Goal: Task Accomplishment & Management: Manage account settings

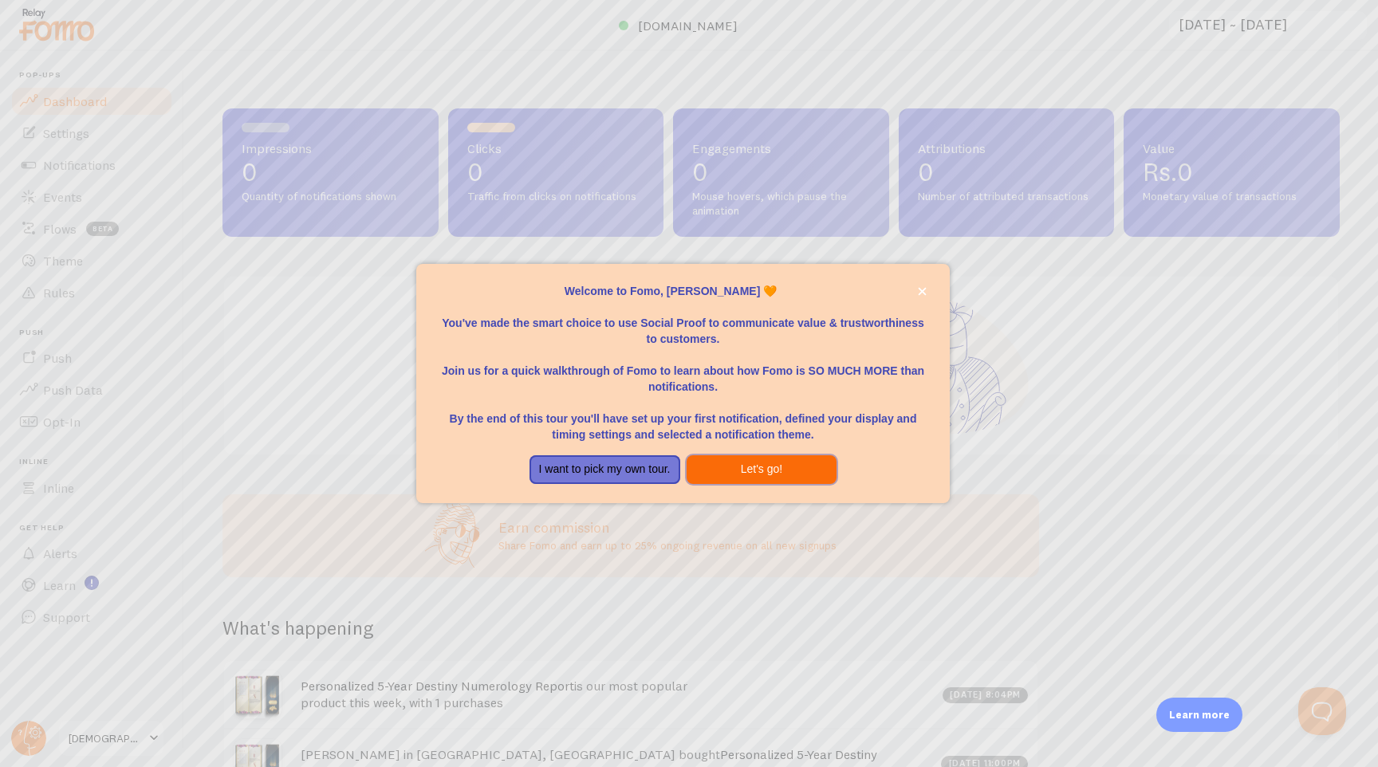
click at [776, 477] on button "Let's go!" at bounding box center [761, 469] width 151 height 29
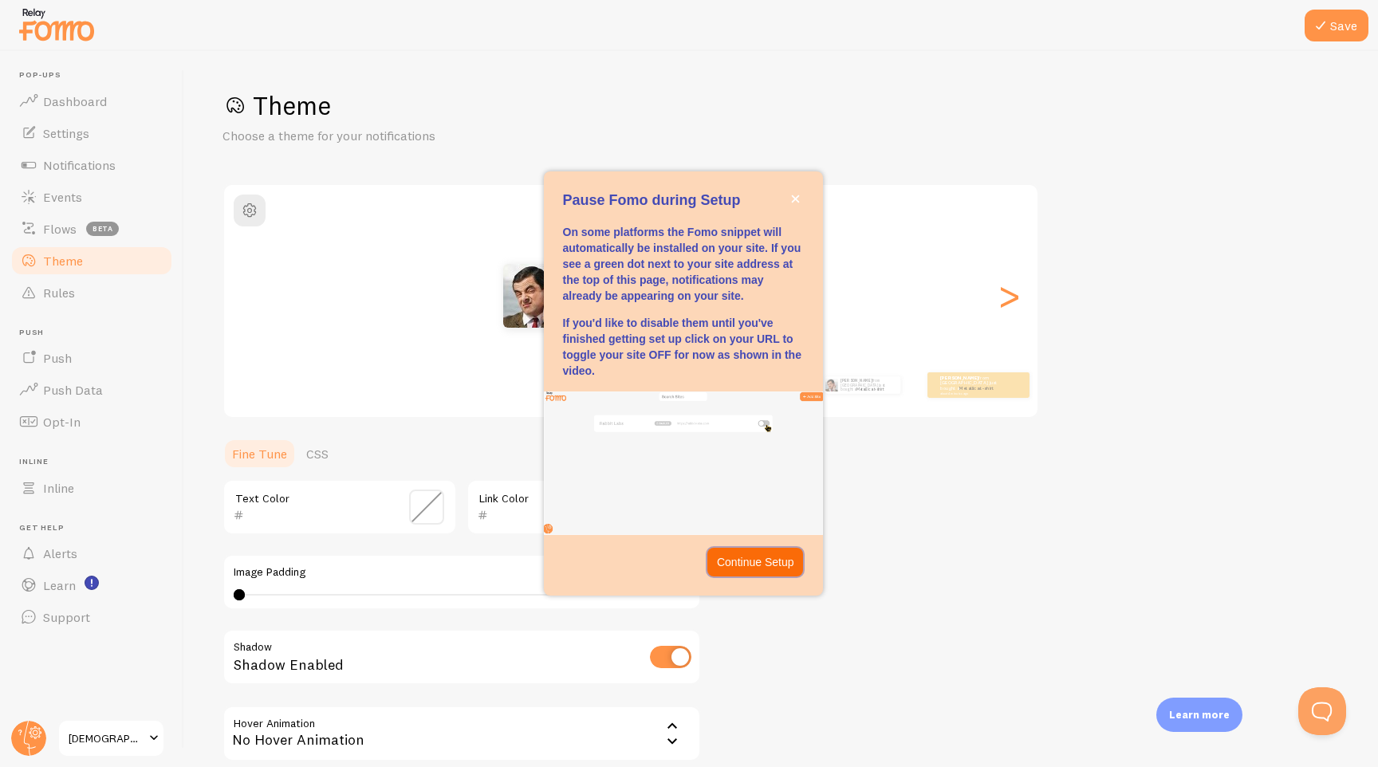
click at [760, 561] on p "Continue Setup" at bounding box center [755, 562] width 77 height 16
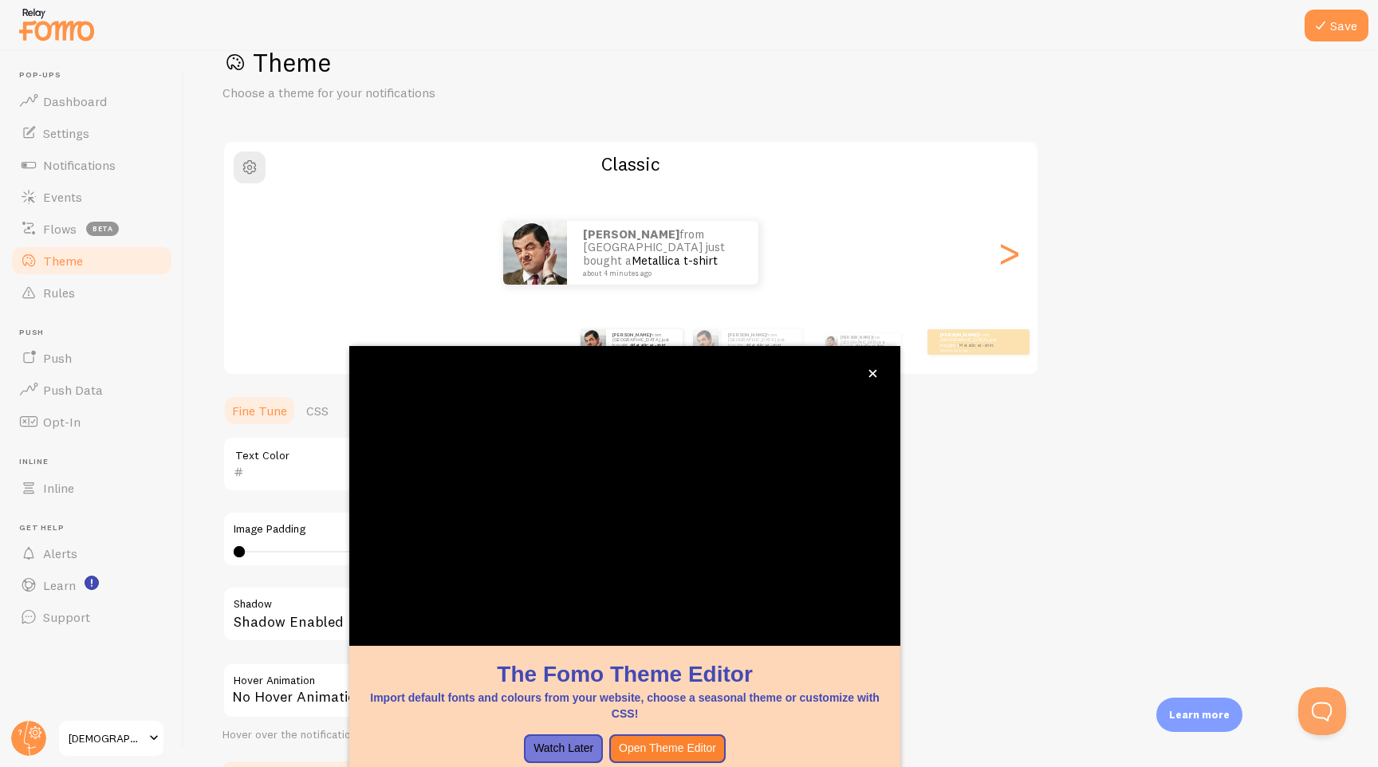
scroll to position [45, 0]
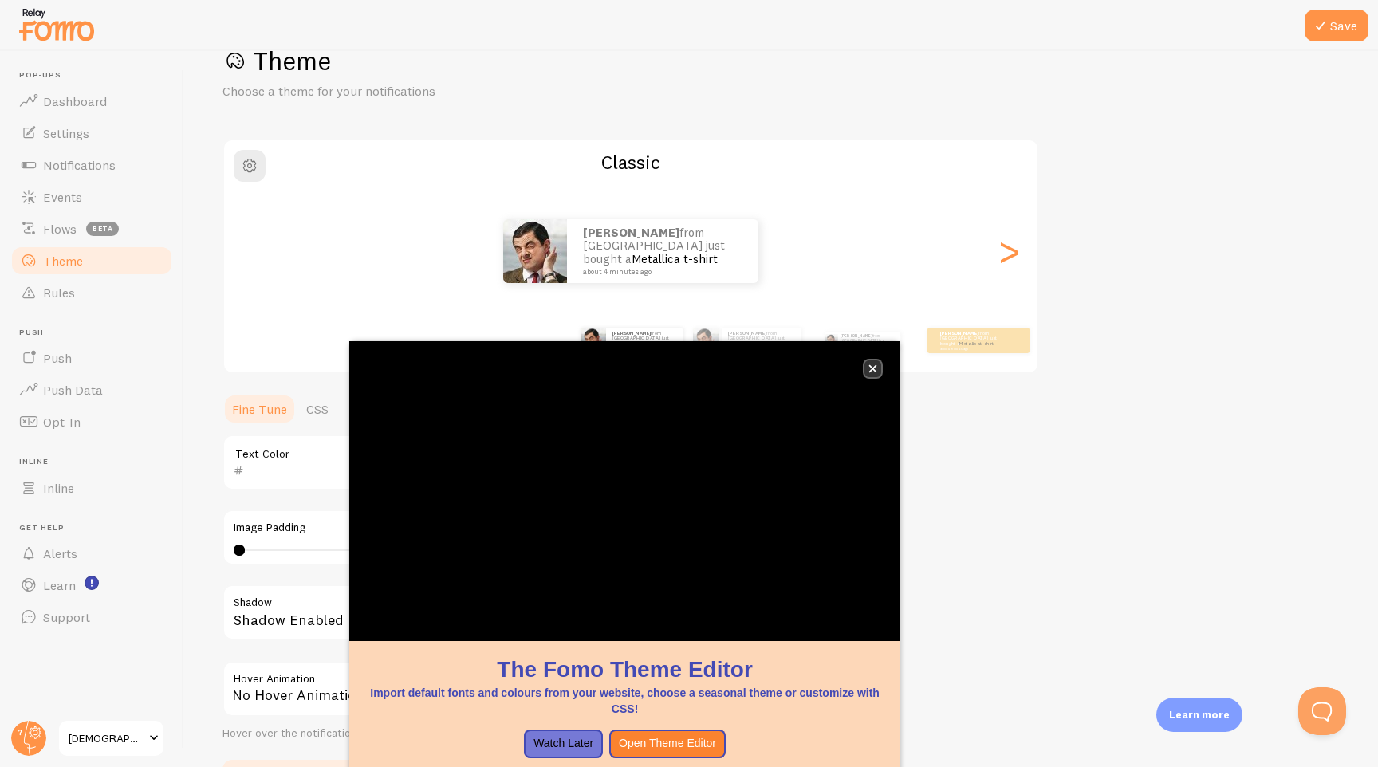
click at [875, 371] on icon "close," at bounding box center [873, 369] width 8 height 8
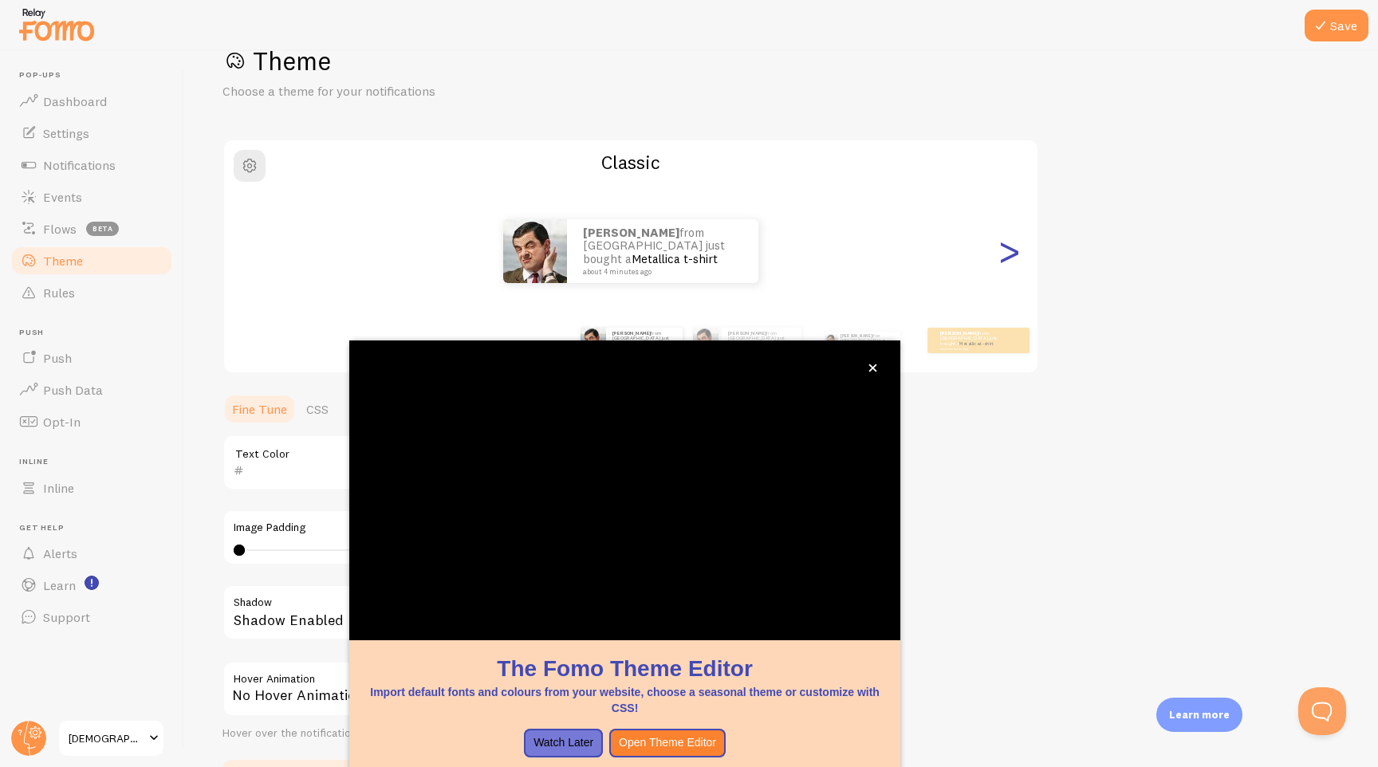
click at [1010, 261] on div ">" at bounding box center [1008, 251] width 19 height 115
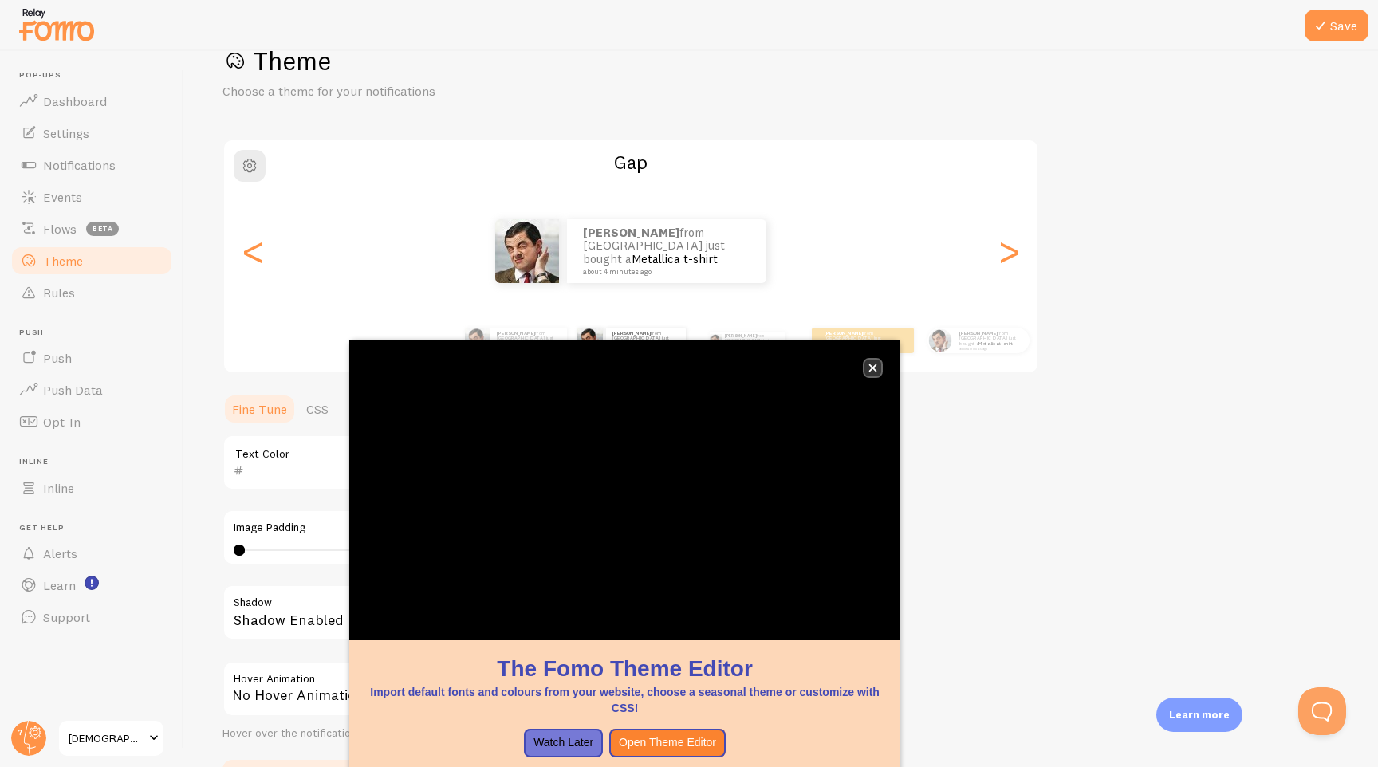
click at [875, 363] on button "close," at bounding box center [872, 368] width 17 height 17
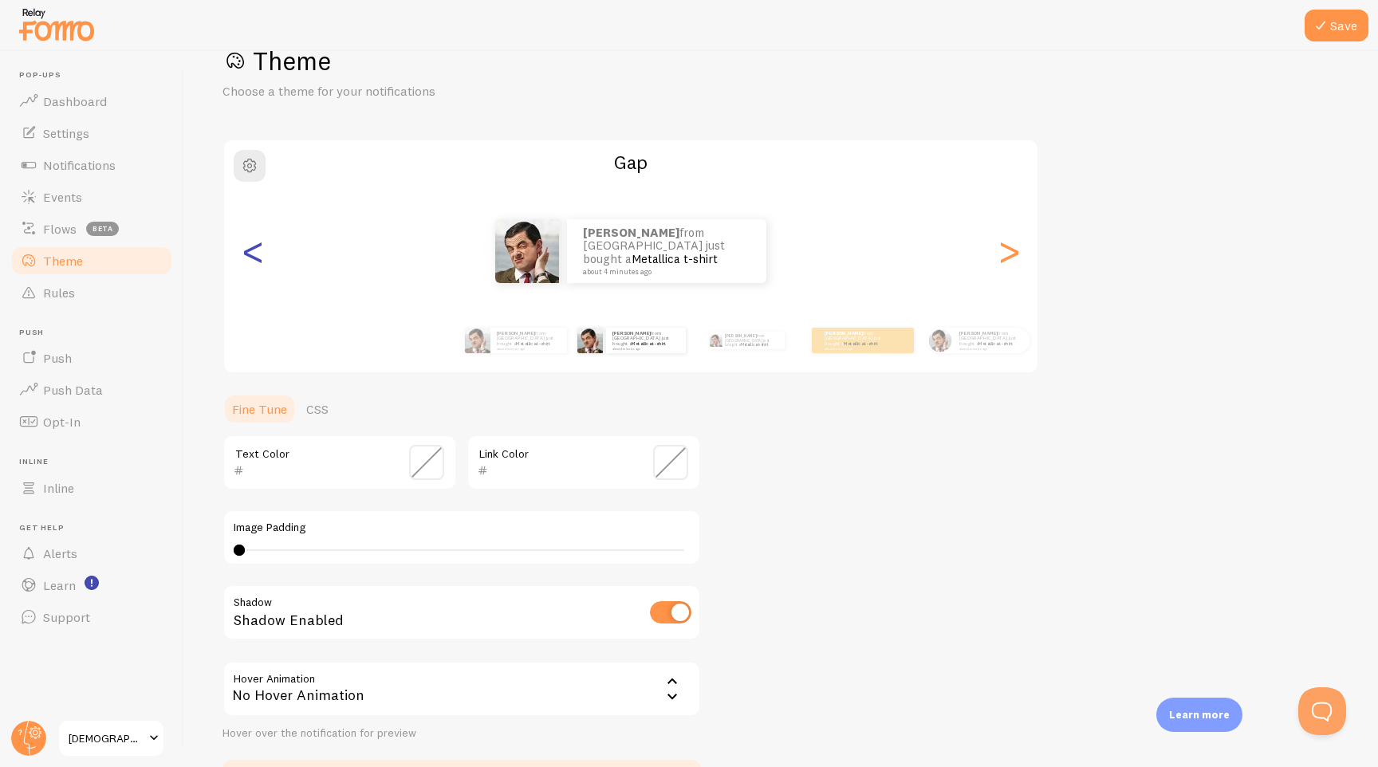
click at [254, 263] on div "<" at bounding box center [252, 251] width 19 height 115
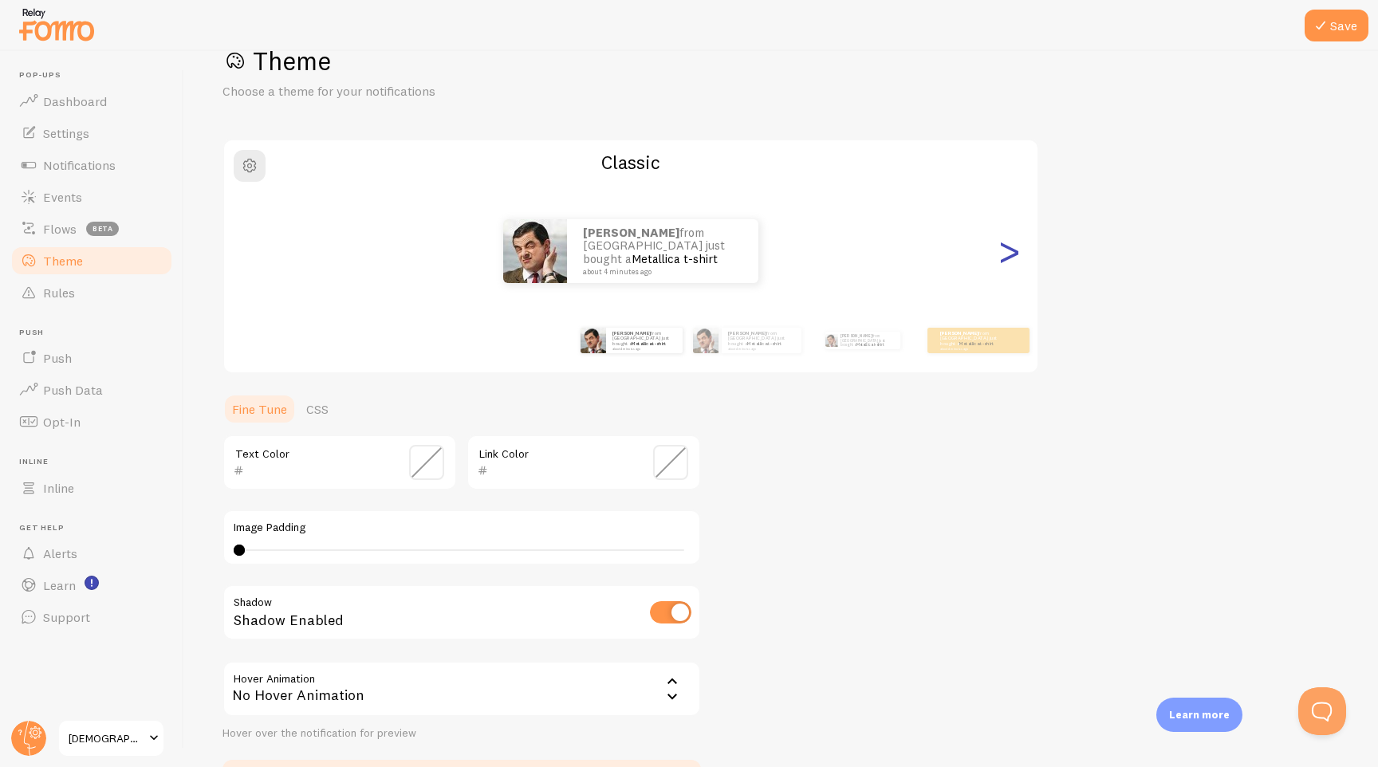
click at [1010, 254] on div ">" at bounding box center [1008, 251] width 19 height 115
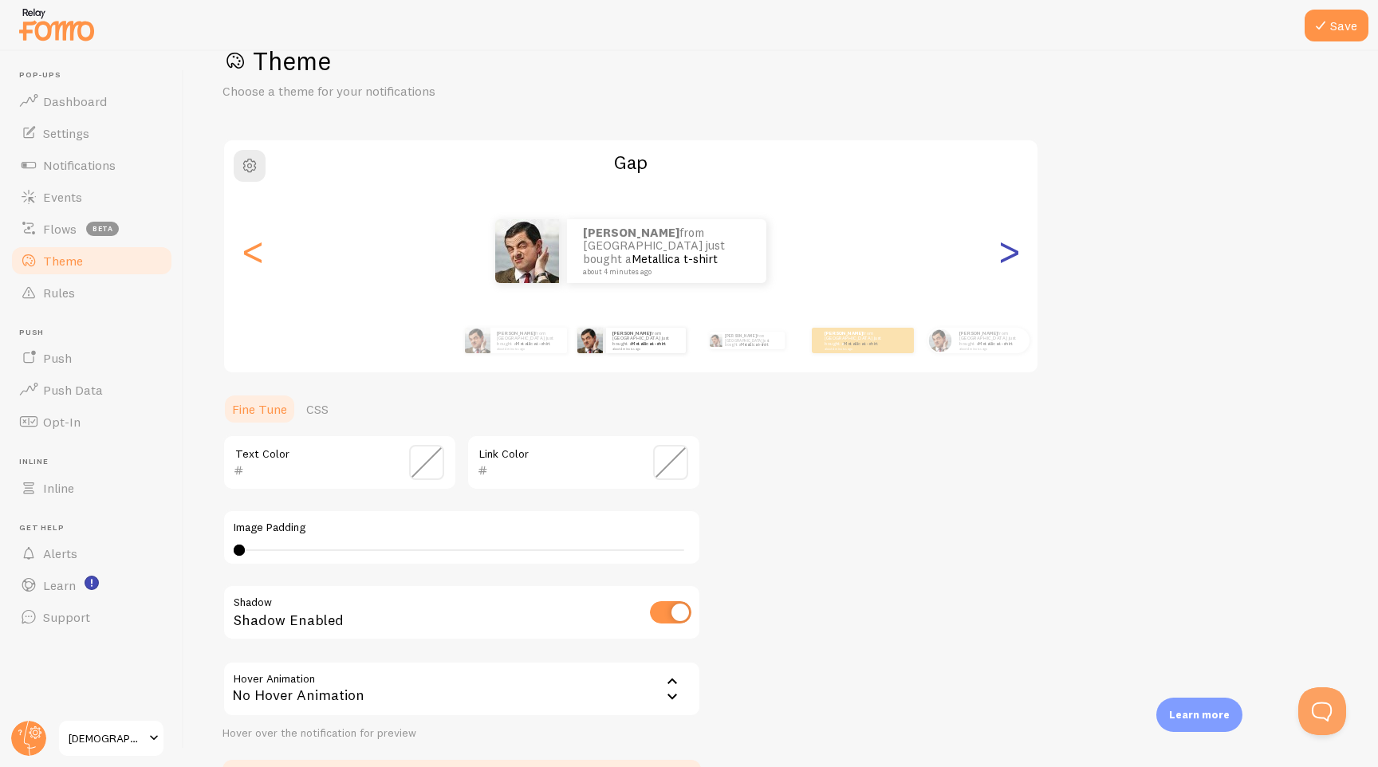
click at [1010, 254] on div ">" at bounding box center [1008, 251] width 19 height 115
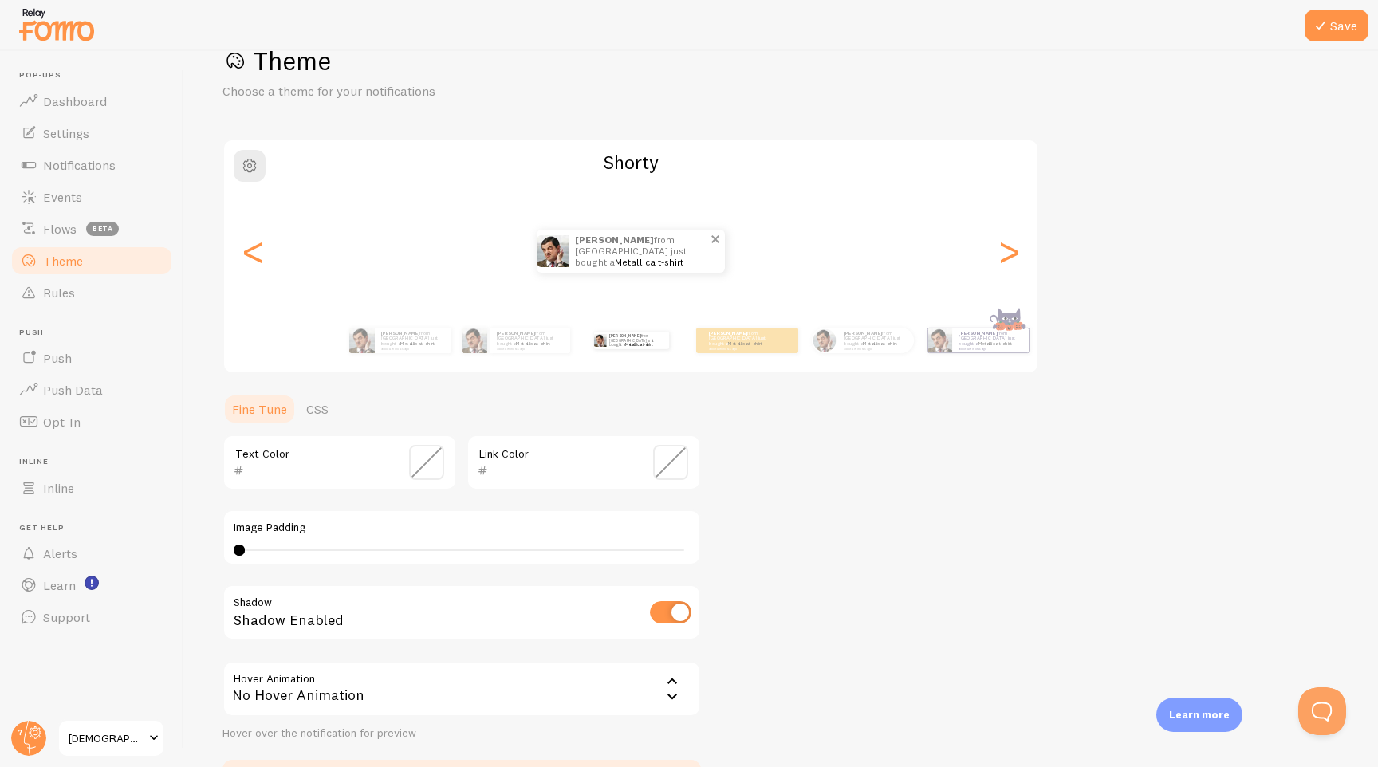
click at [638, 298] on div "[PERSON_NAME] from [GEOGRAPHIC_DATA] just bought a Metallica t-shirt about 4 mi…" at bounding box center [630, 251] width 813 height 115
click at [1335, 33] on button "Save" at bounding box center [1336, 26] width 64 height 32
click at [74, 366] on link "Push" at bounding box center [92, 358] width 164 height 32
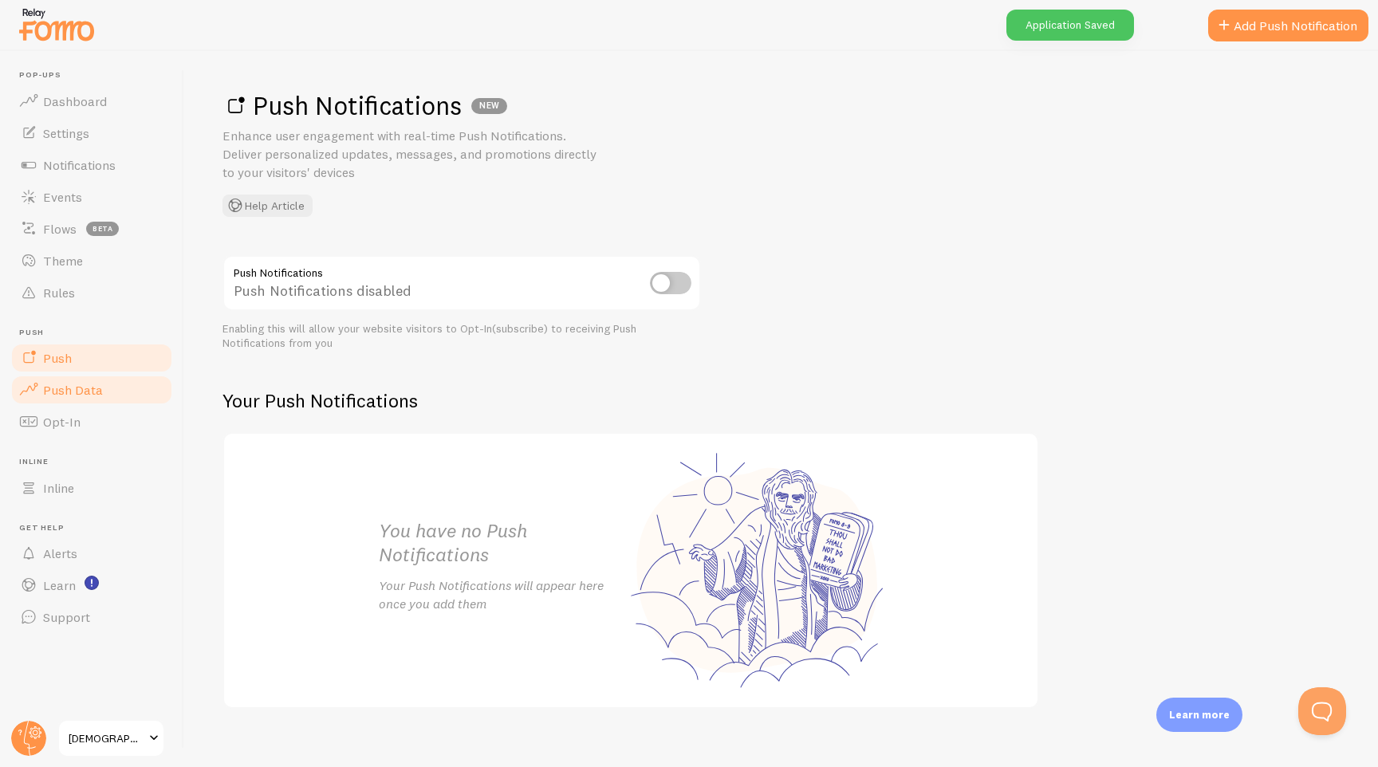
click at [106, 402] on link "Push Data" at bounding box center [92, 390] width 164 height 32
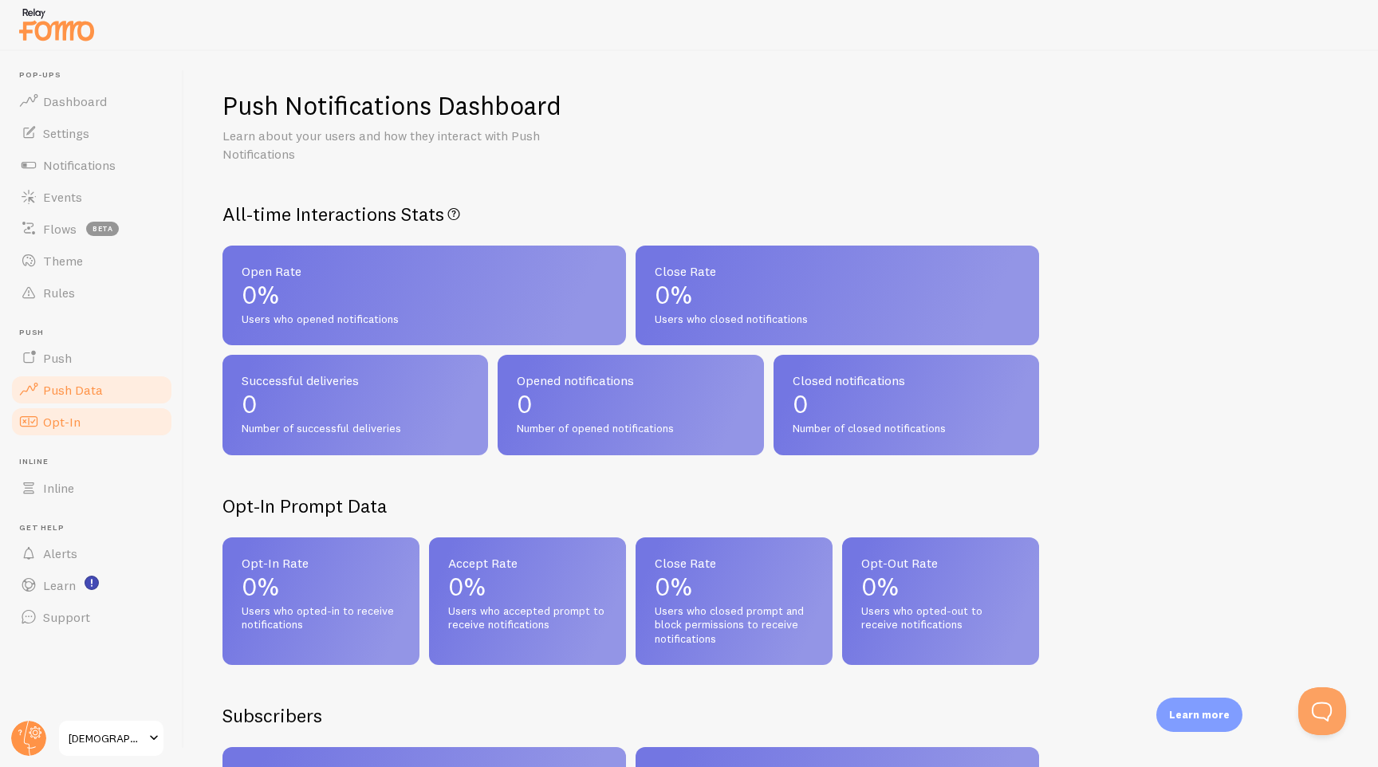
click at [96, 433] on link "Opt-In" at bounding box center [92, 422] width 164 height 32
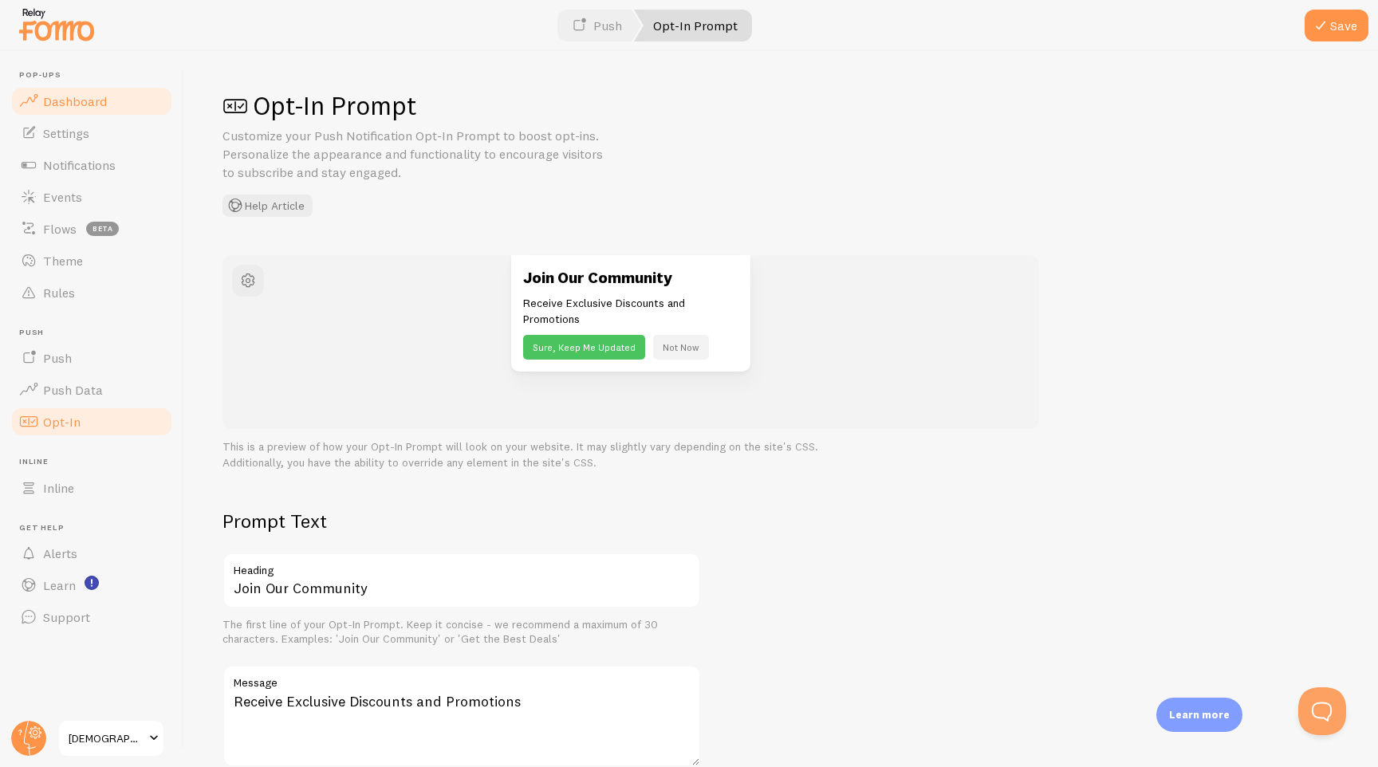
click at [75, 112] on link "Dashboard" at bounding box center [92, 101] width 164 height 32
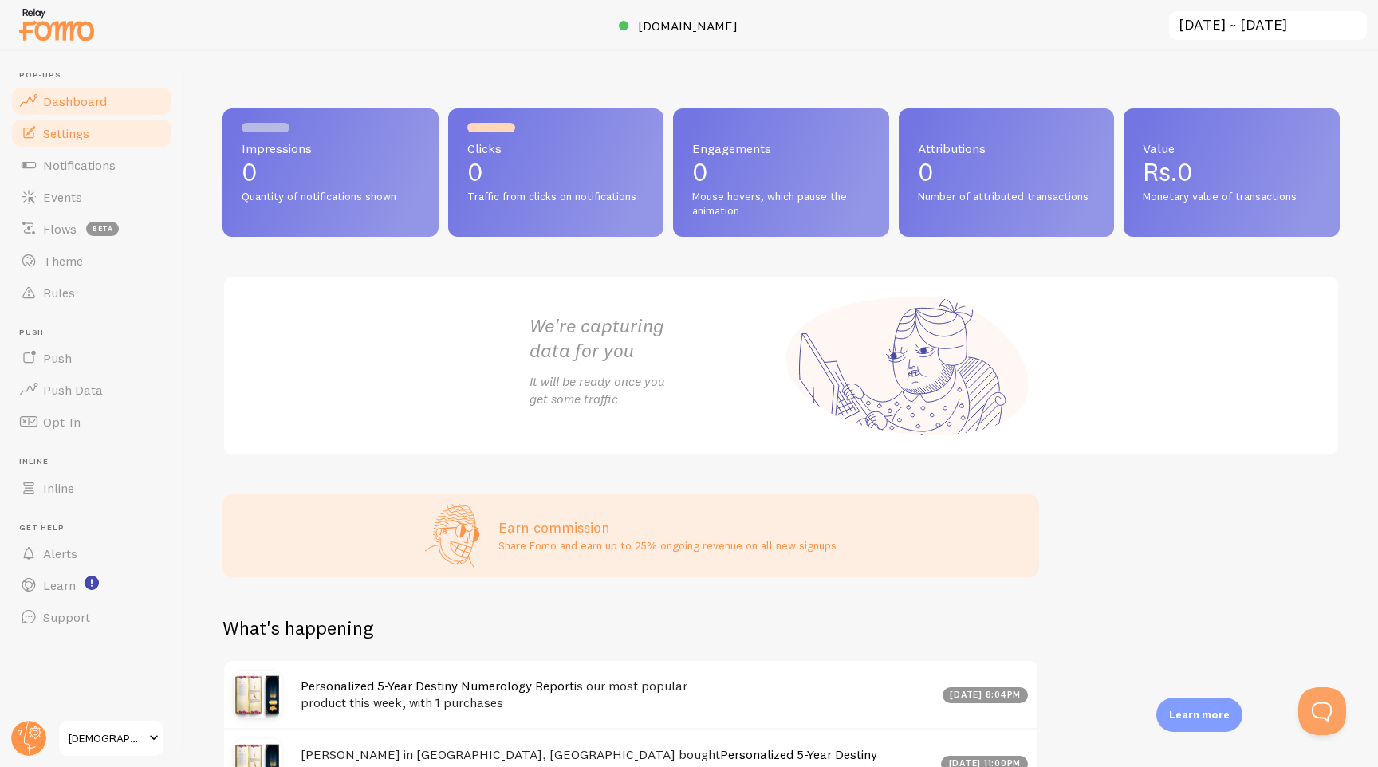
click at [78, 140] on link "Settings" at bounding box center [92, 133] width 164 height 32
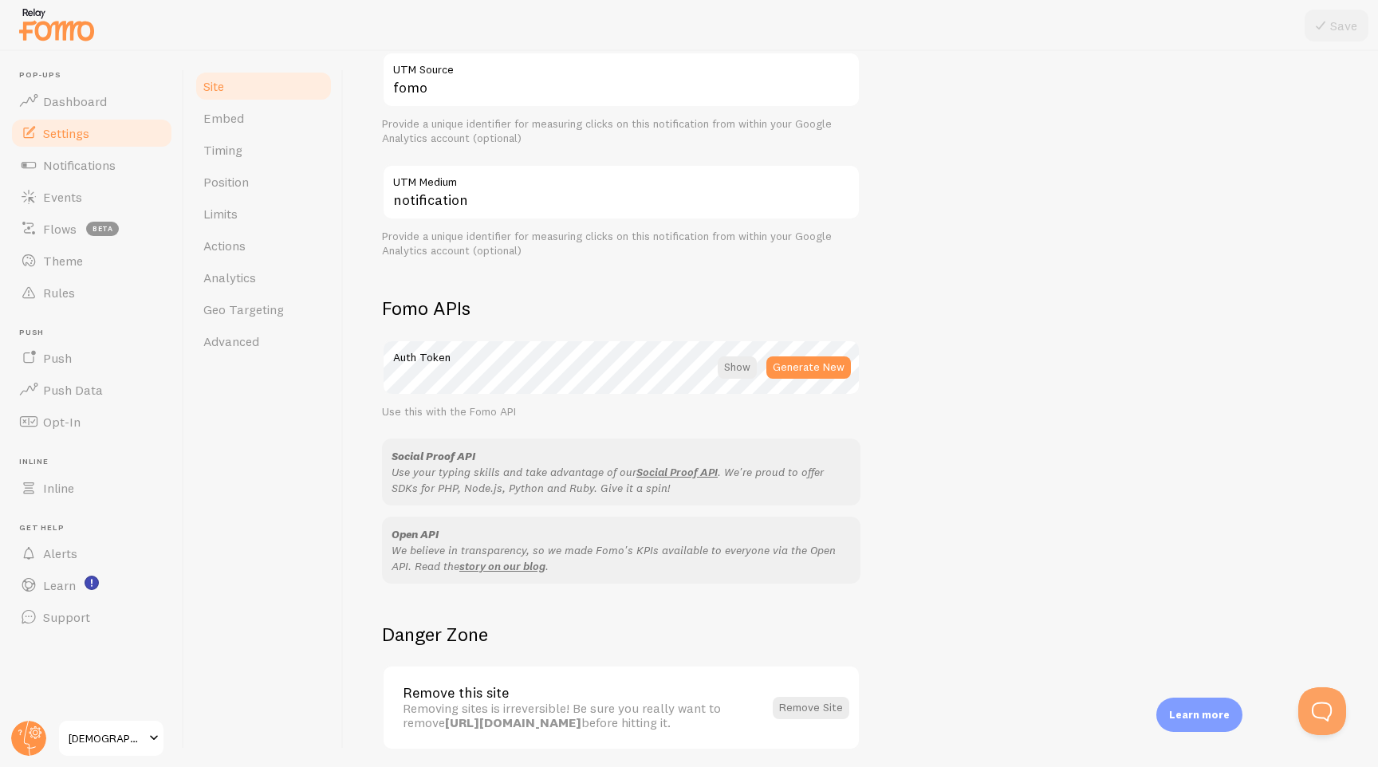
scroll to position [738, 0]
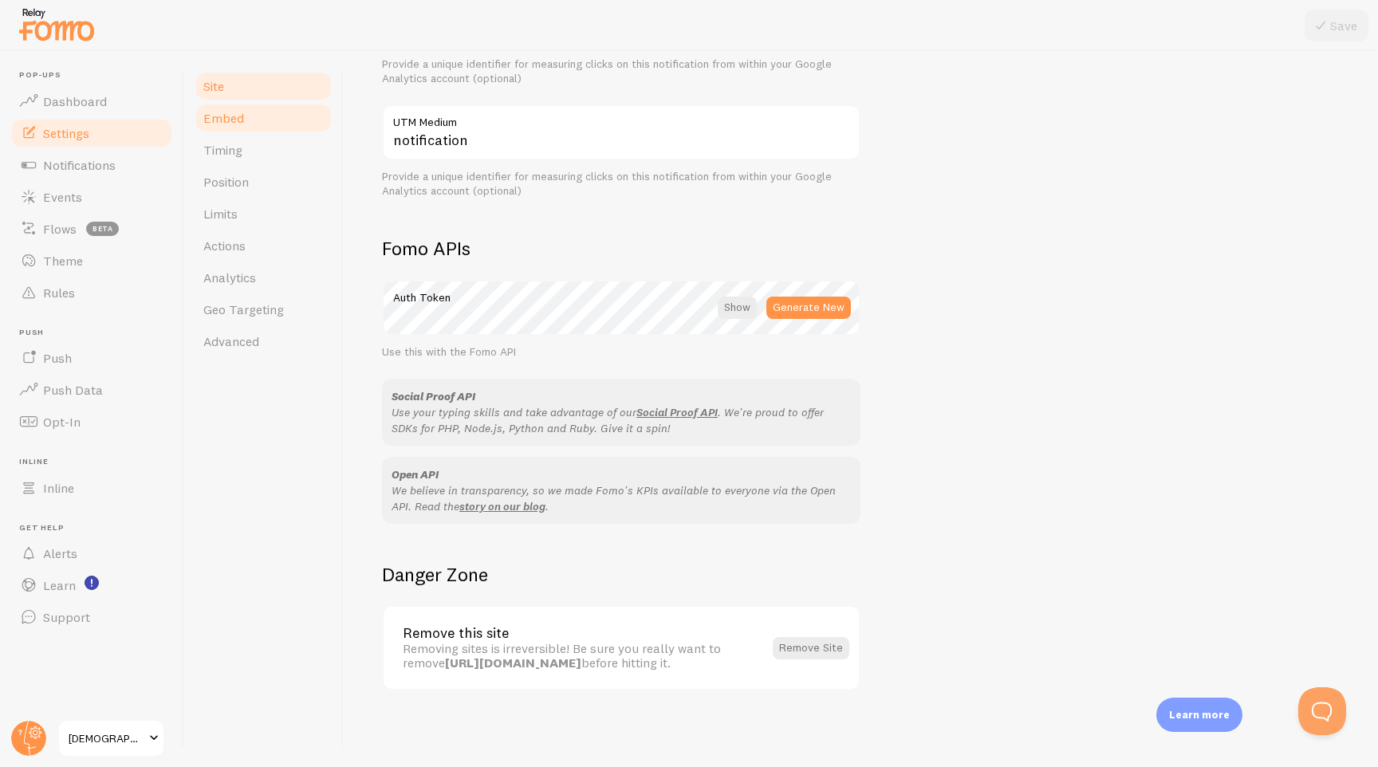
click at [259, 118] on link "Embed" at bounding box center [264, 118] width 140 height 32
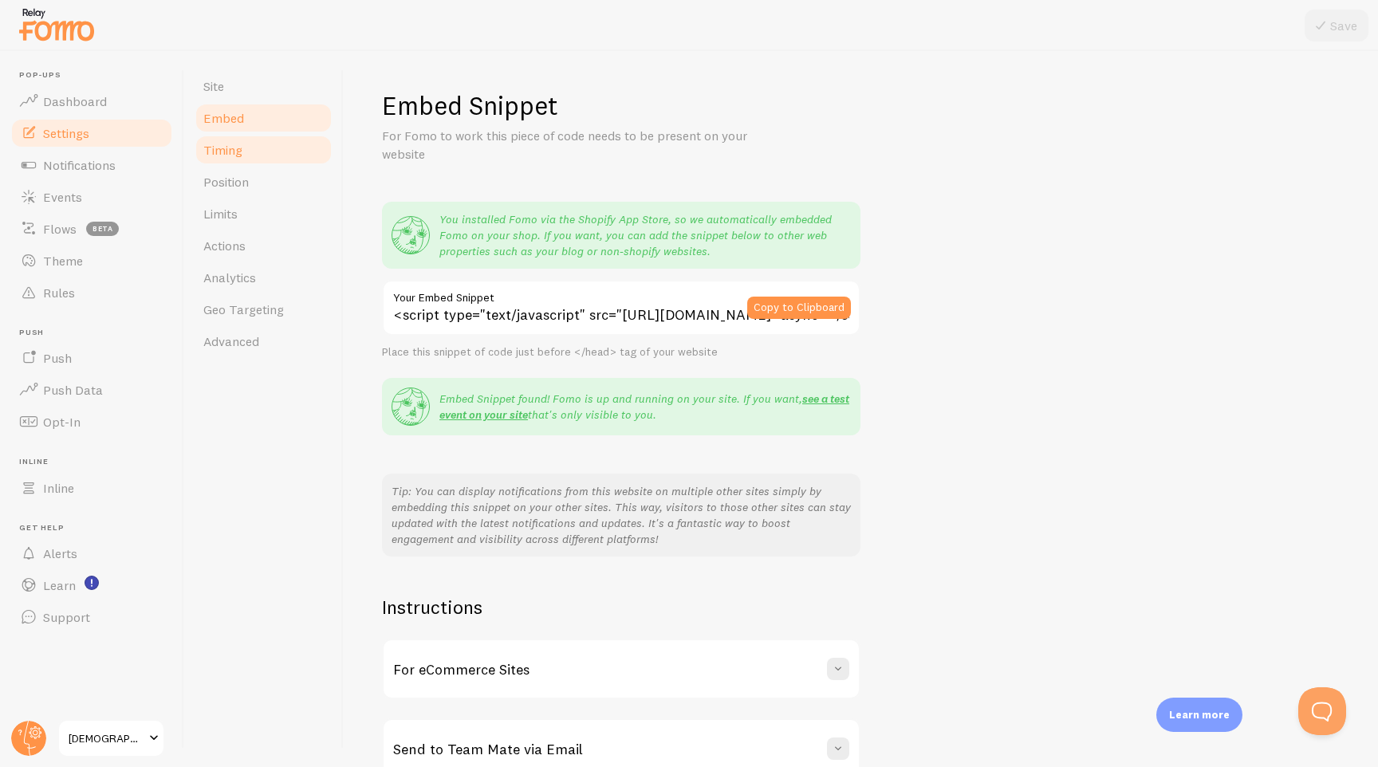
click at [258, 158] on link "Timing" at bounding box center [264, 150] width 140 height 32
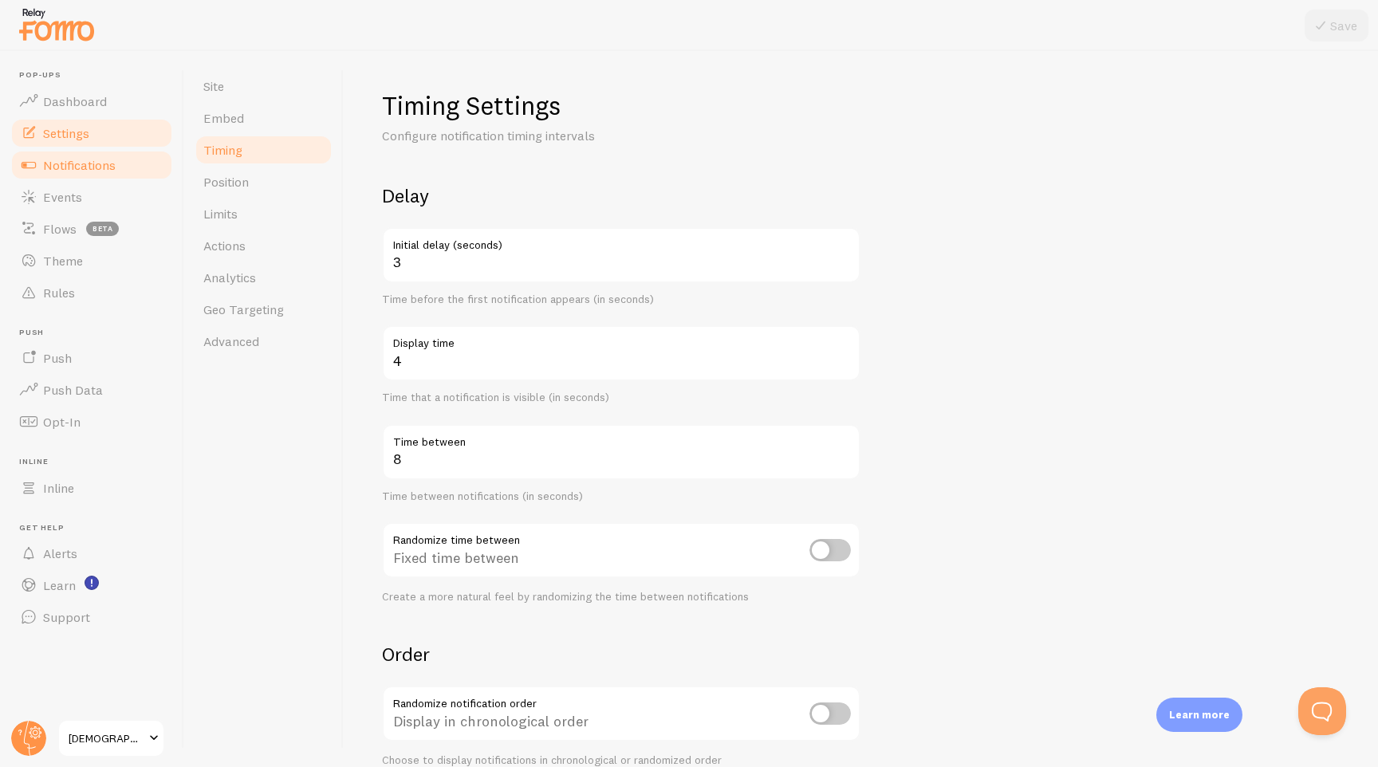
click at [100, 171] on span "Notifications" at bounding box center [79, 165] width 73 height 16
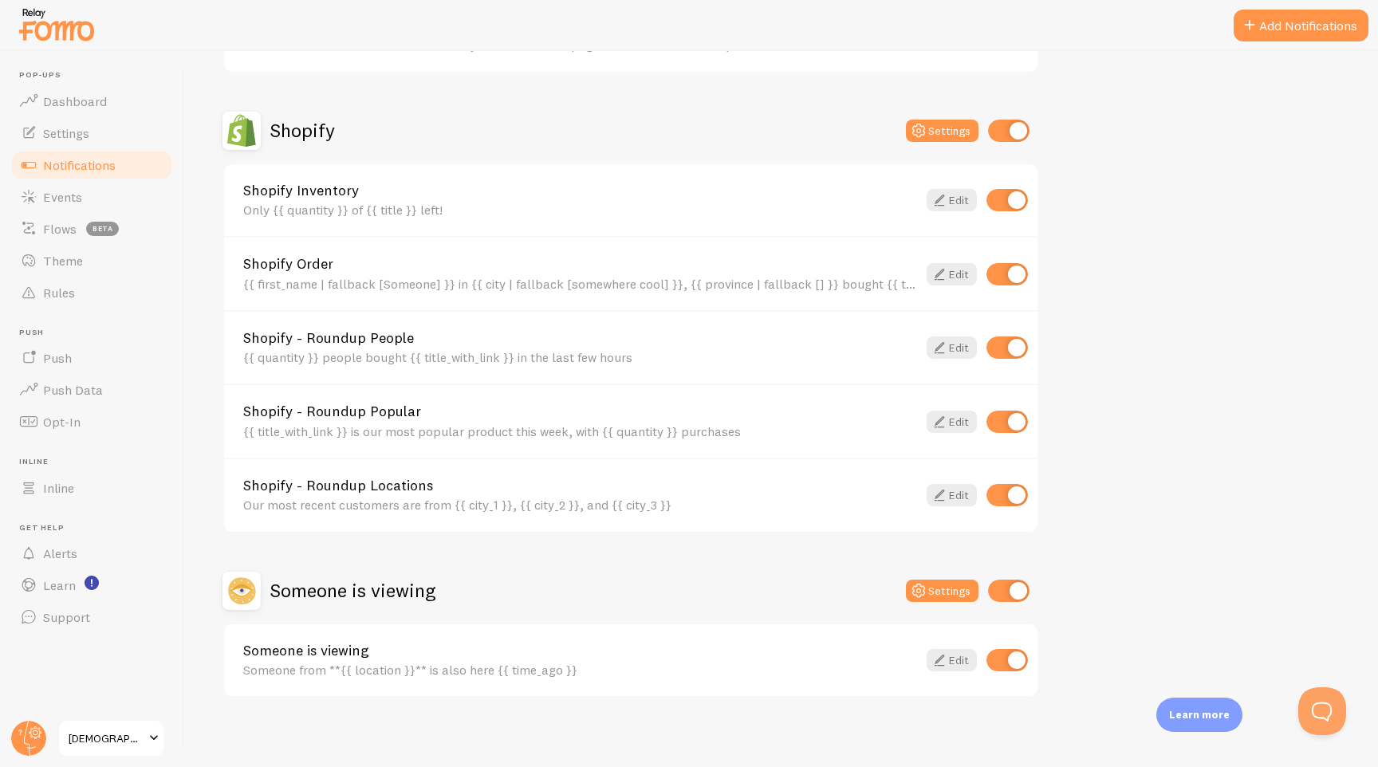
scroll to position [517, 0]
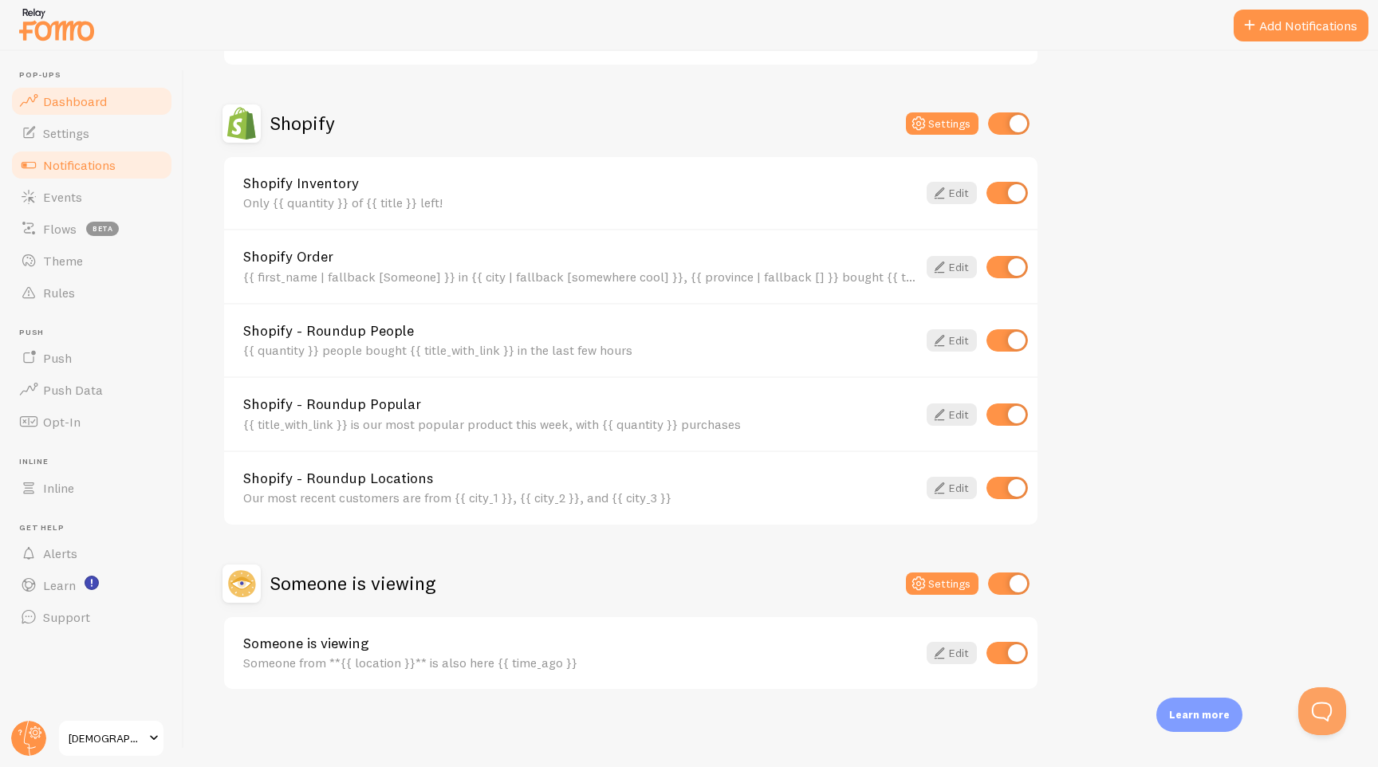
click at [92, 100] on span "Dashboard" at bounding box center [75, 101] width 64 height 16
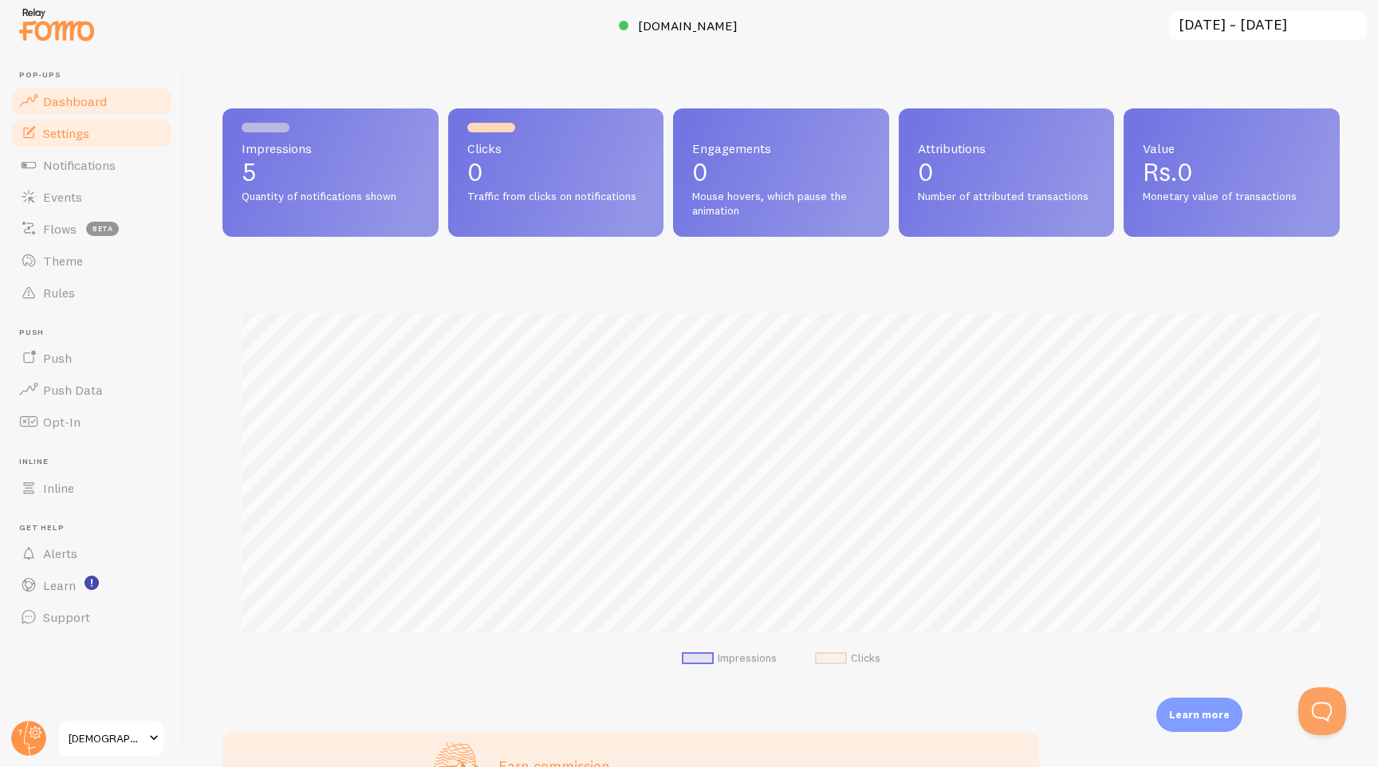
scroll to position [419, 1117]
click at [80, 126] on span "Settings" at bounding box center [66, 133] width 46 height 16
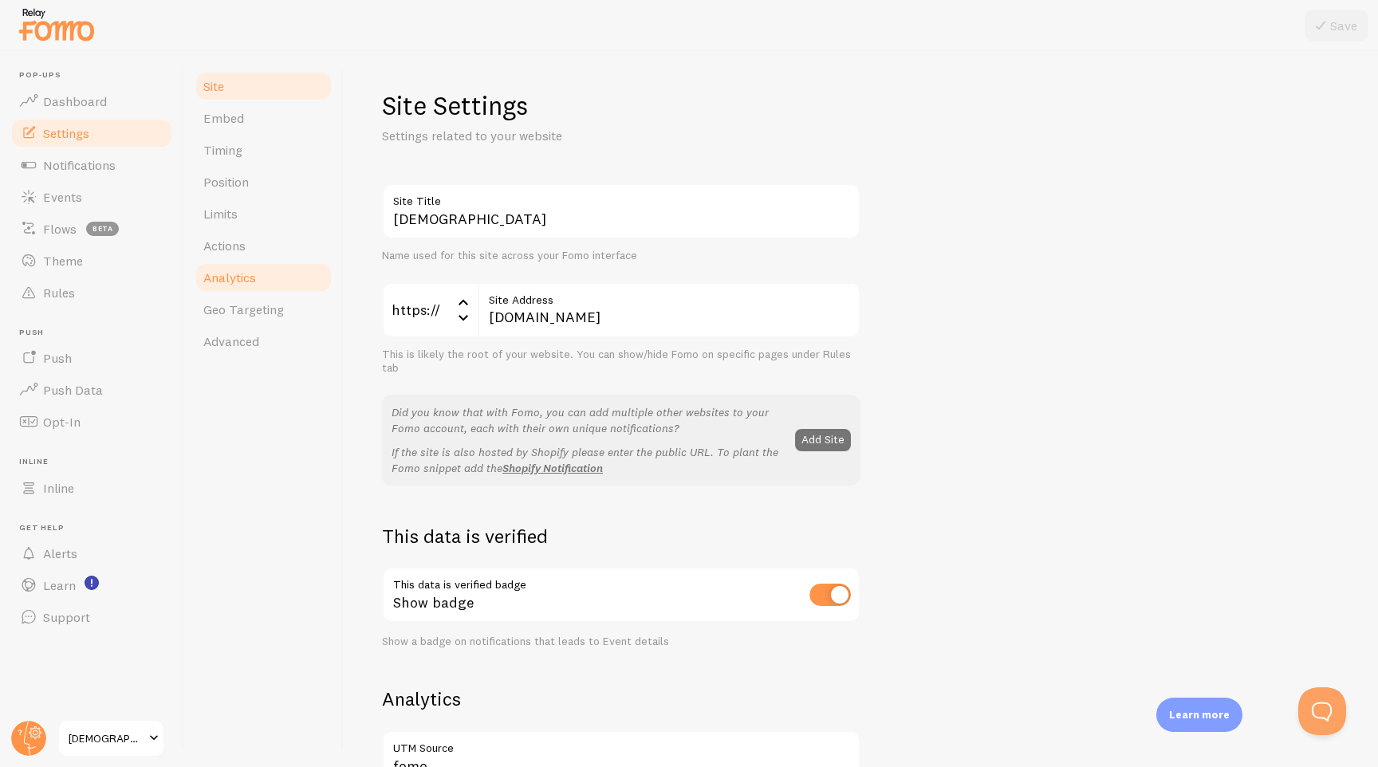
click at [219, 275] on span "Analytics" at bounding box center [229, 277] width 53 height 16
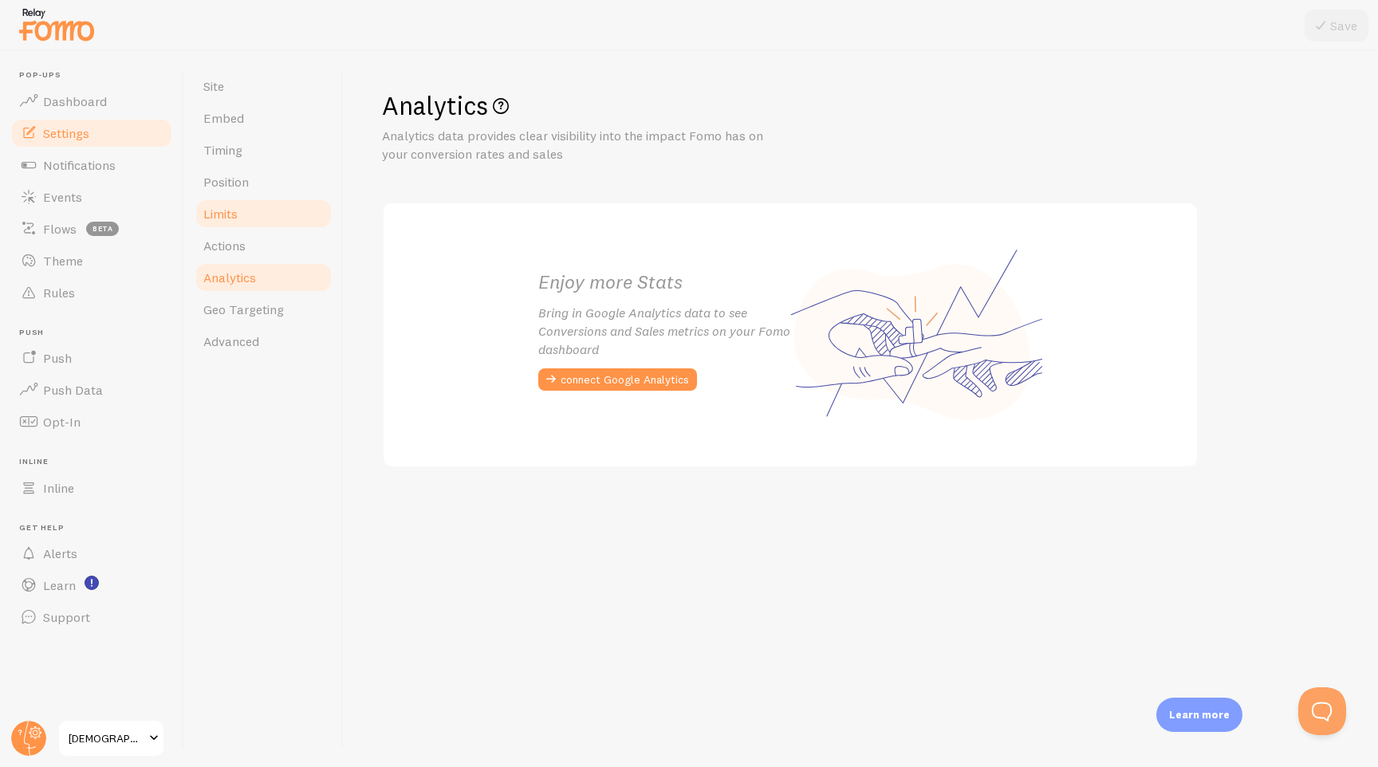
click at [279, 203] on link "Limits" at bounding box center [264, 214] width 140 height 32
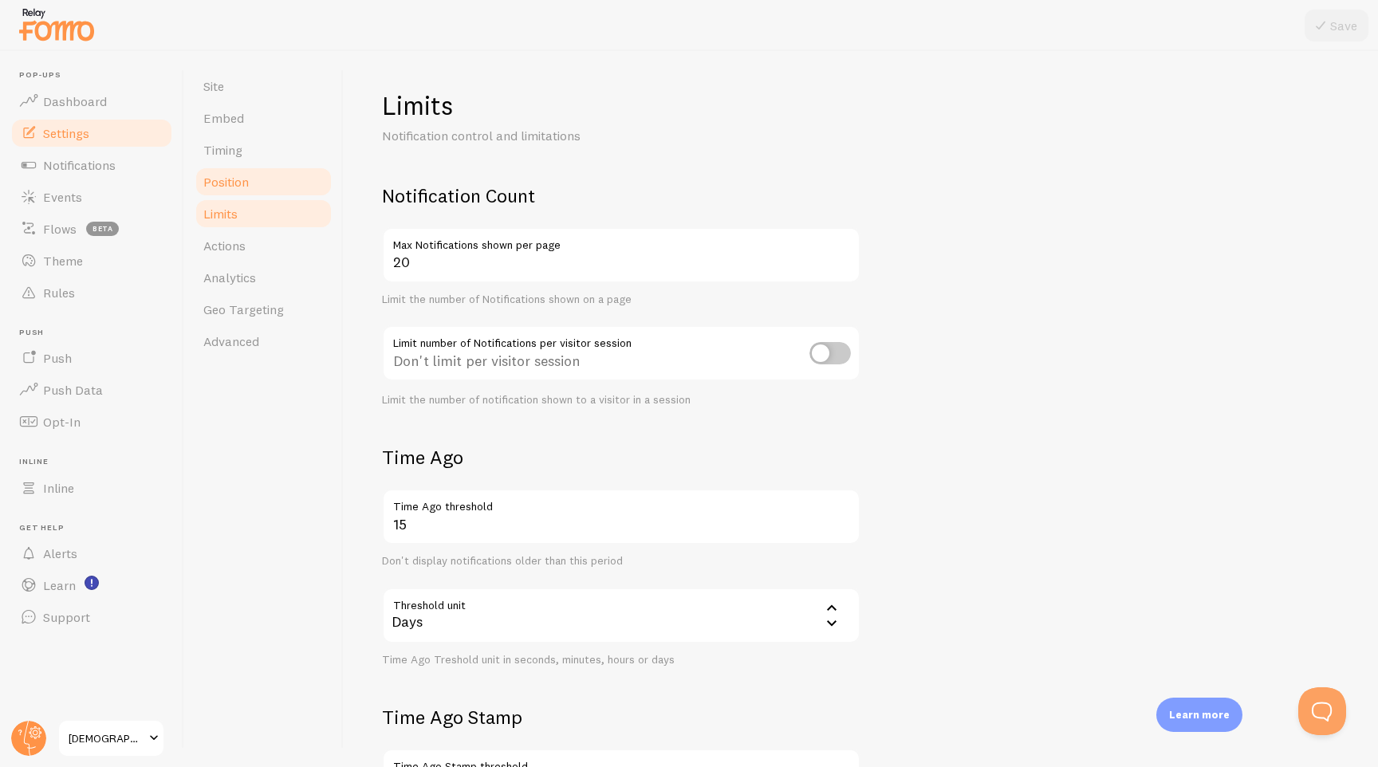
click at [264, 179] on link "Position" at bounding box center [264, 182] width 140 height 32
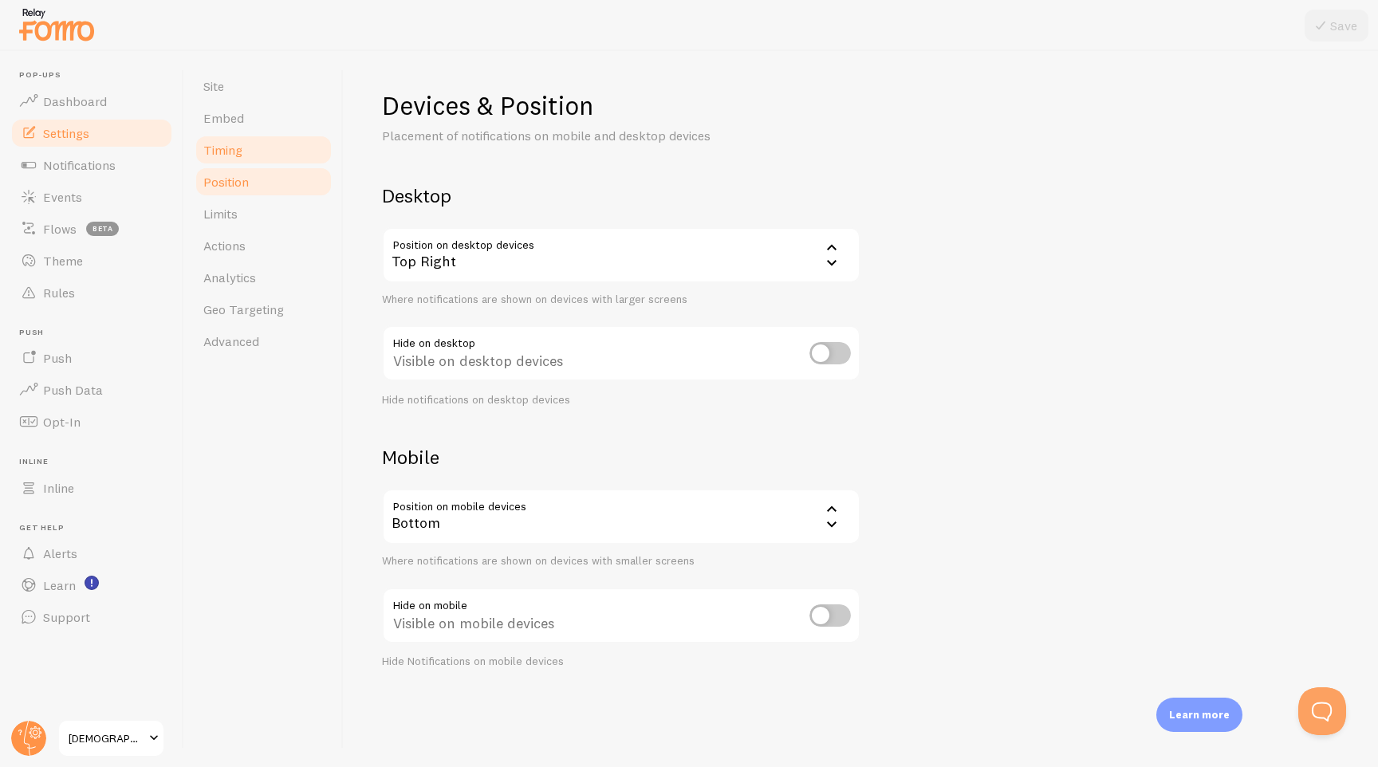
click at [257, 145] on link "Timing" at bounding box center [264, 150] width 140 height 32
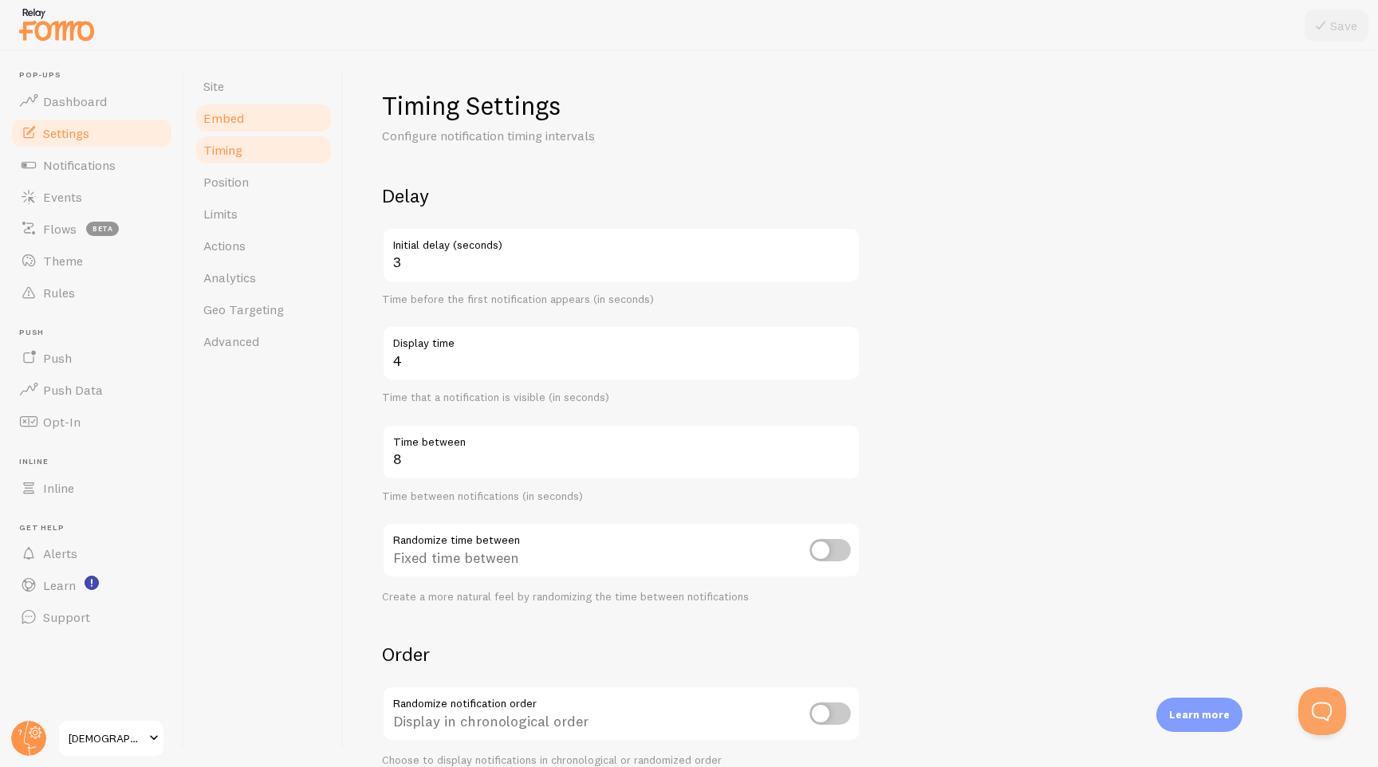
click at [257, 121] on link "Embed" at bounding box center [264, 118] width 140 height 32
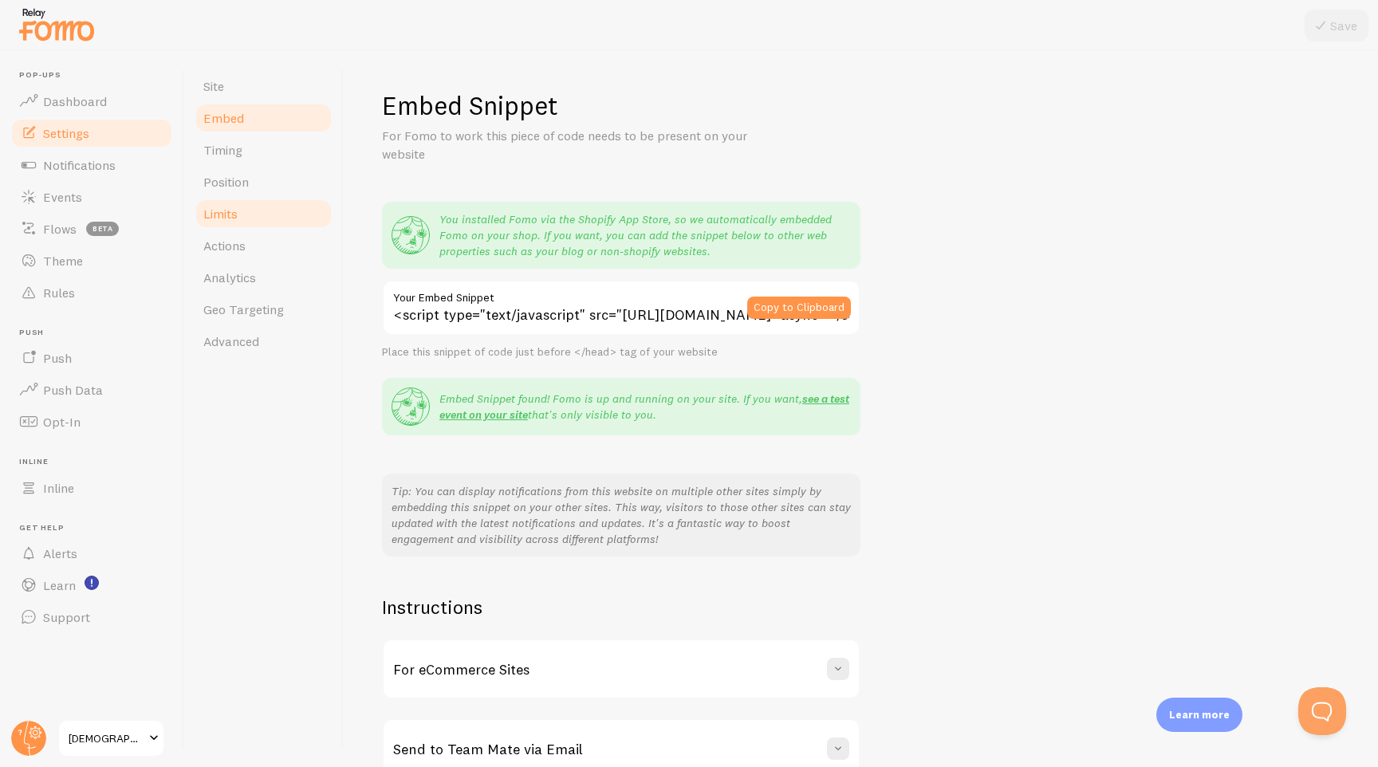
click at [228, 216] on span "Limits" at bounding box center [220, 214] width 34 height 16
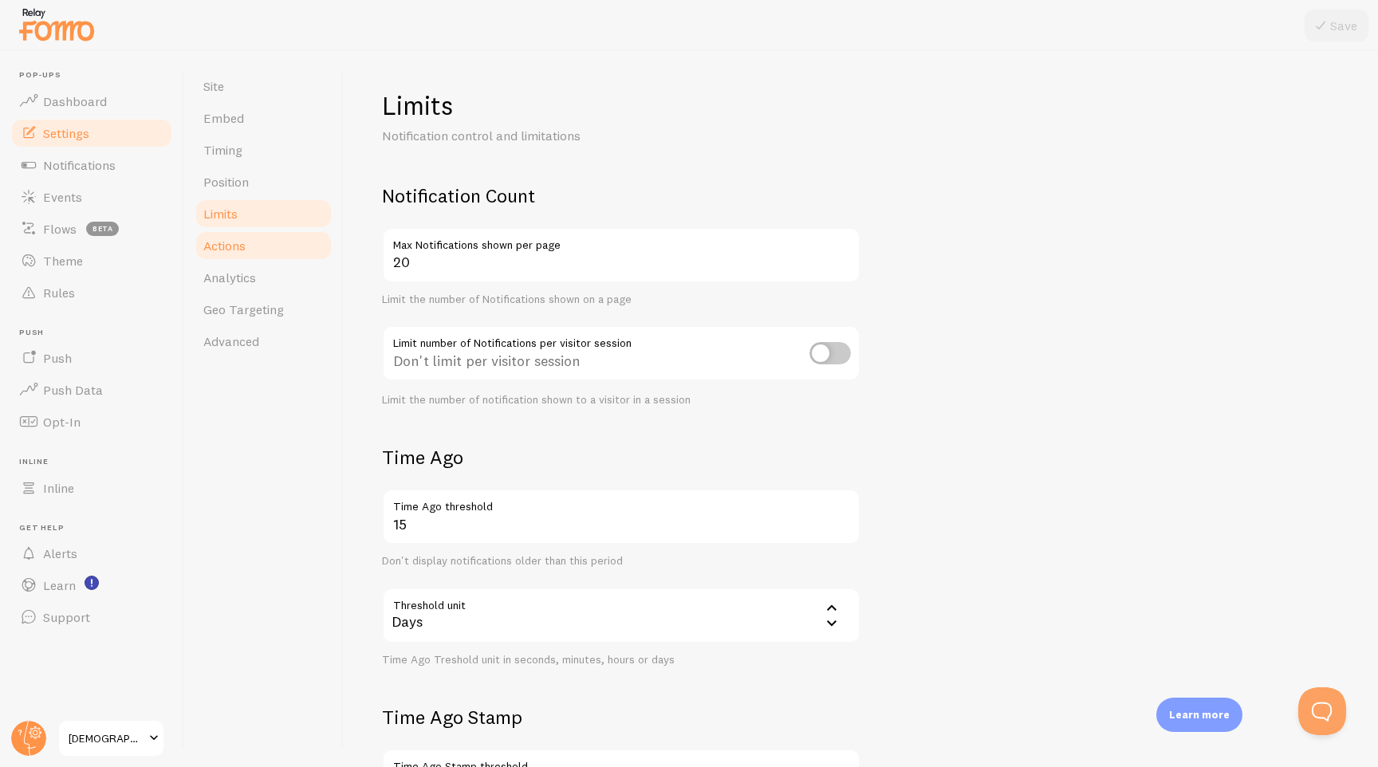
click at [222, 240] on span "Actions" at bounding box center [224, 246] width 42 height 16
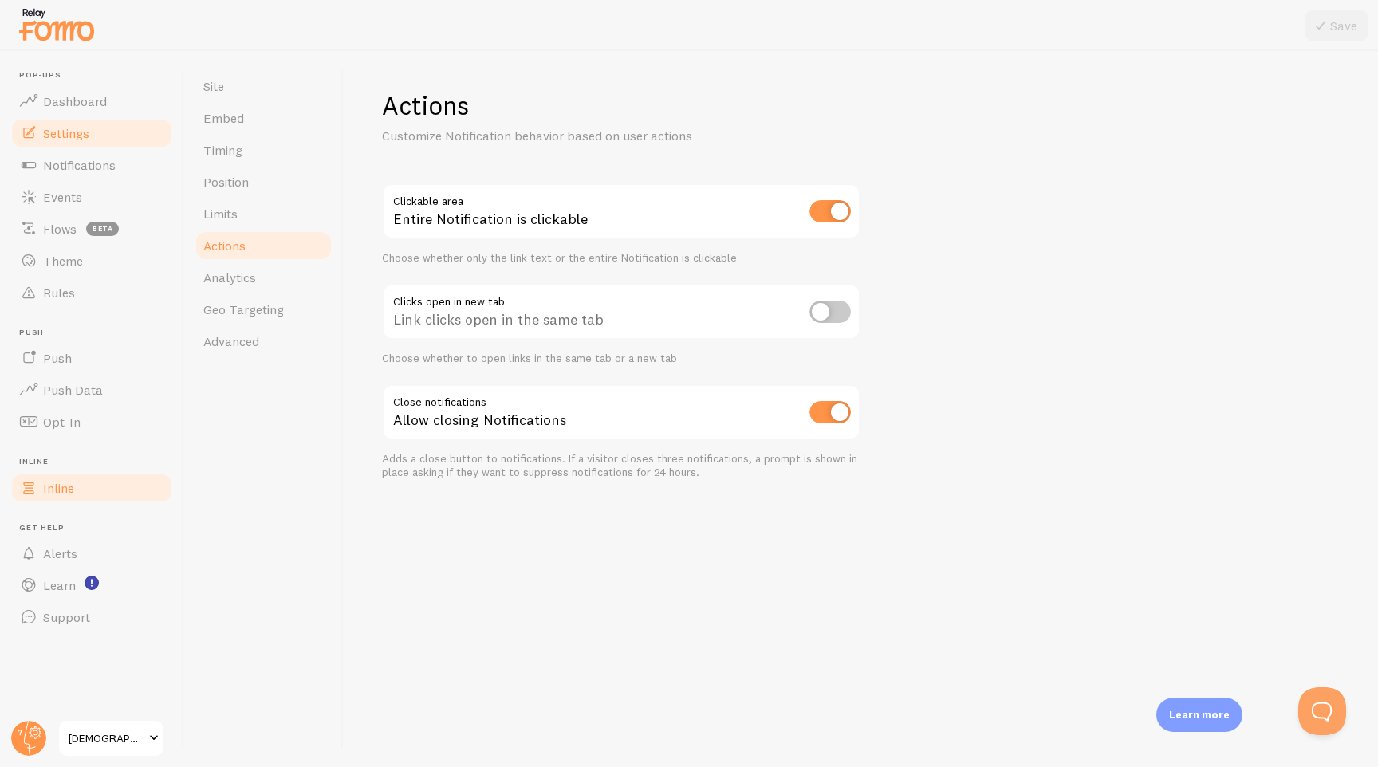
click at [51, 475] on link "Inline" at bounding box center [92, 488] width 164 height 32
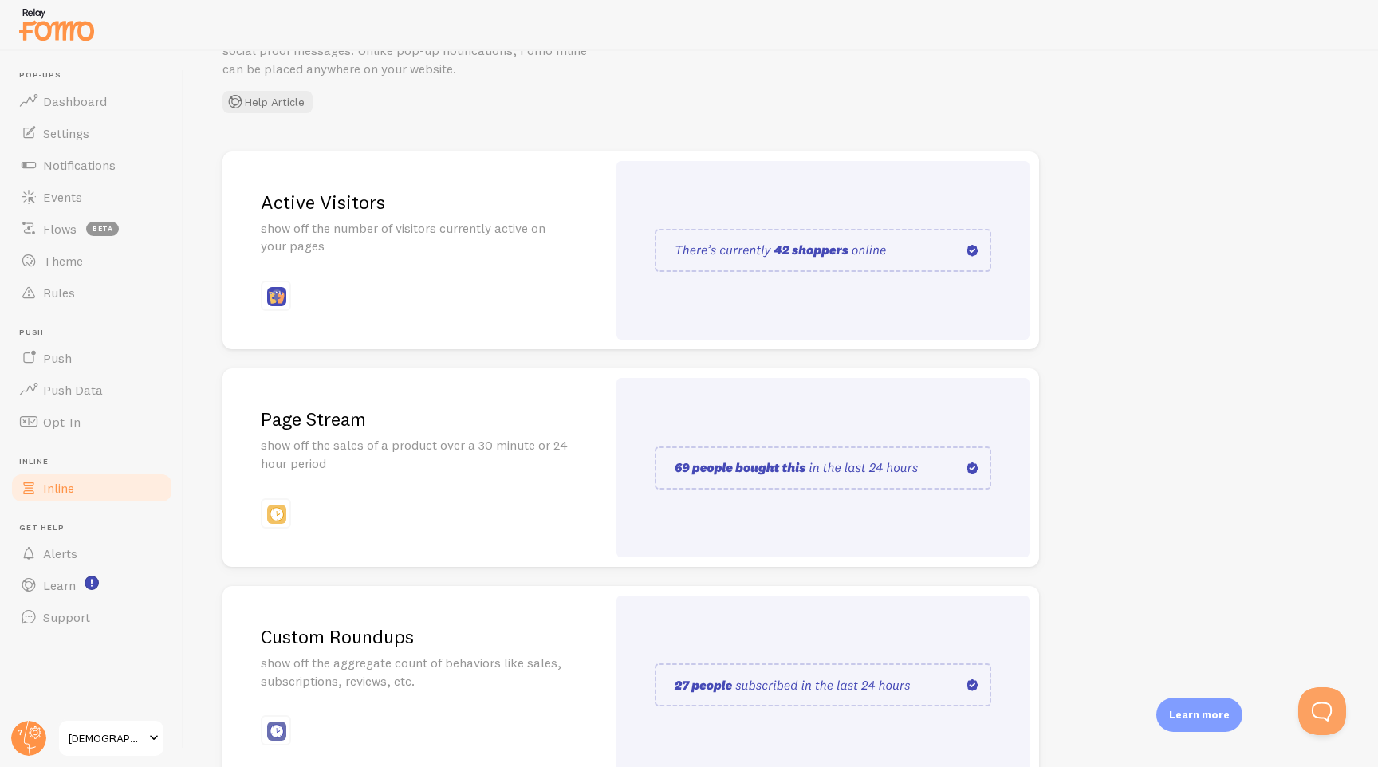
scroll to position [197, 0]
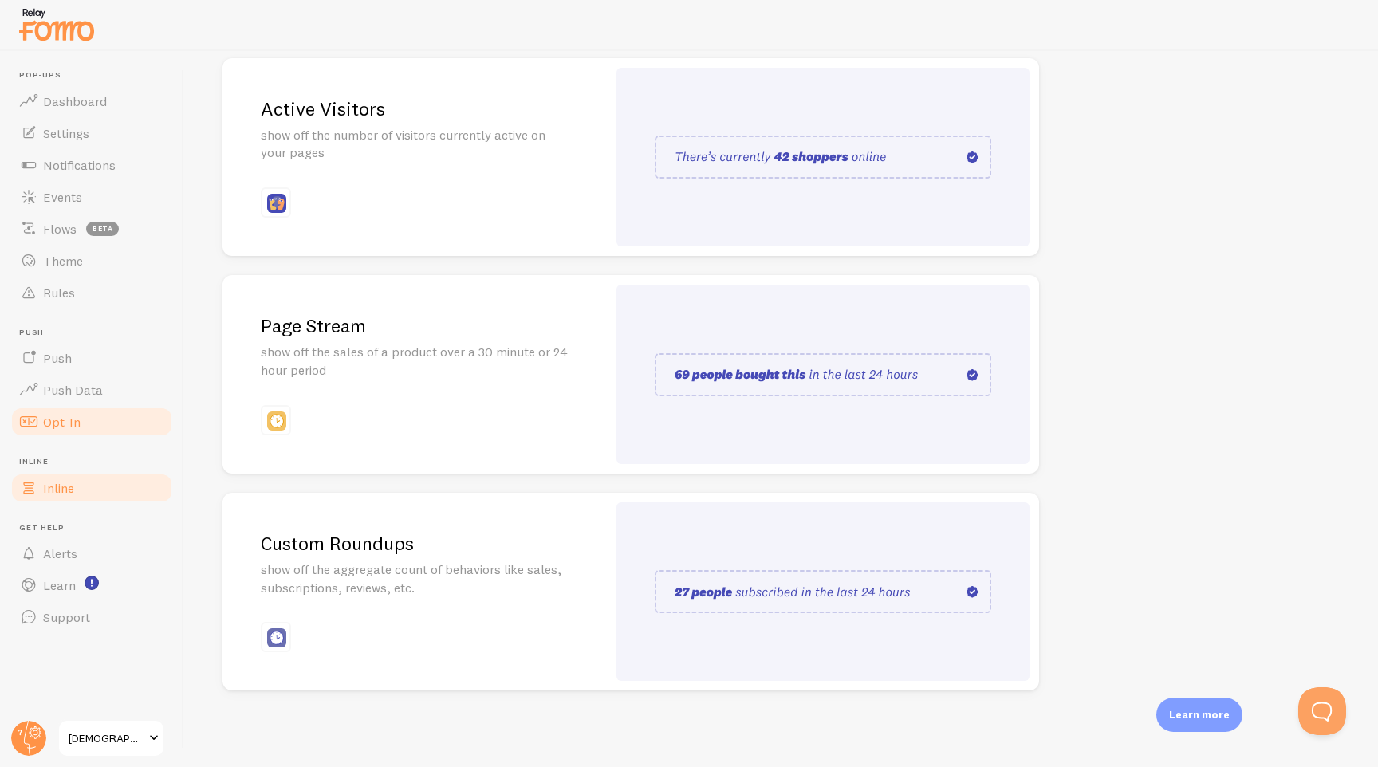
click at [67, 427] on span "Opt-In" at bounding box center [61, 422] width 37 height 16
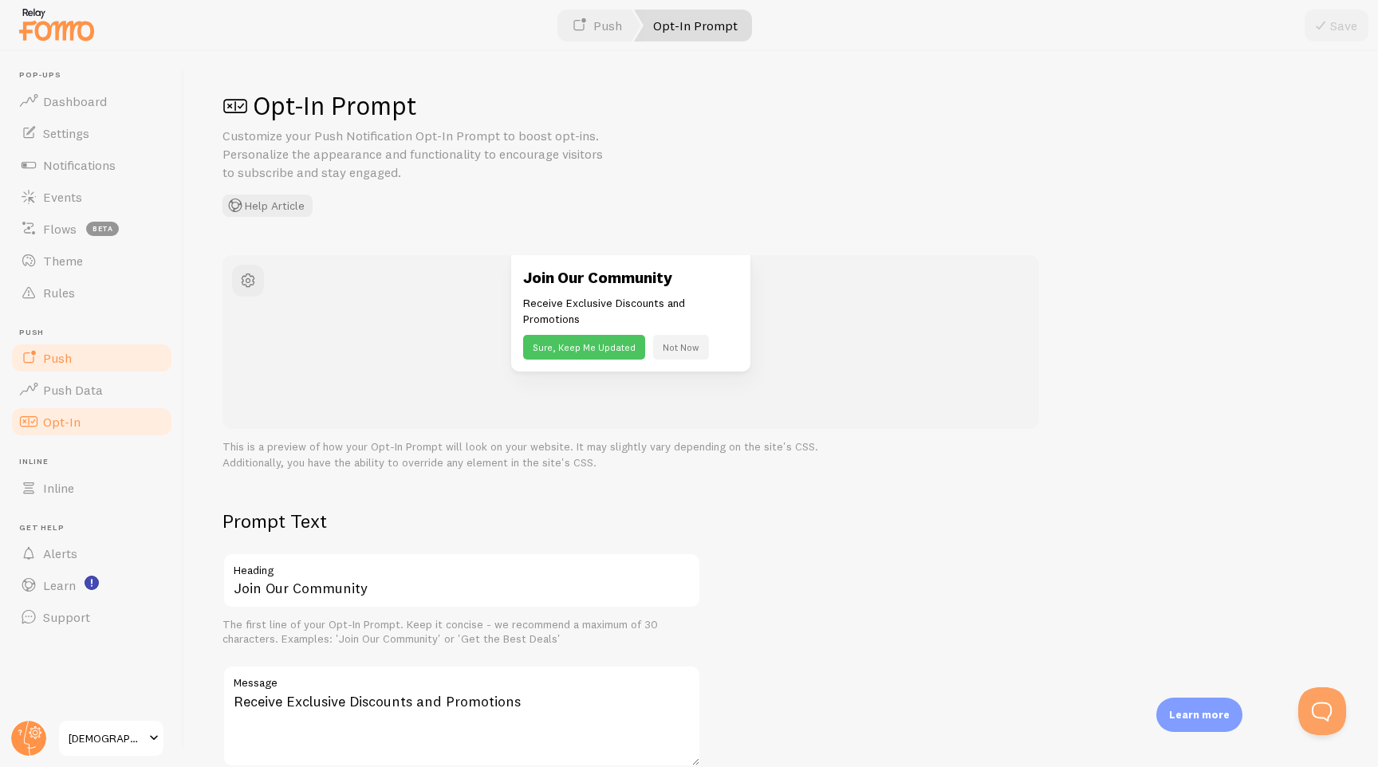
click at [88, 370] on link "Push" at bounding box center [92, 358] width 164 height 32
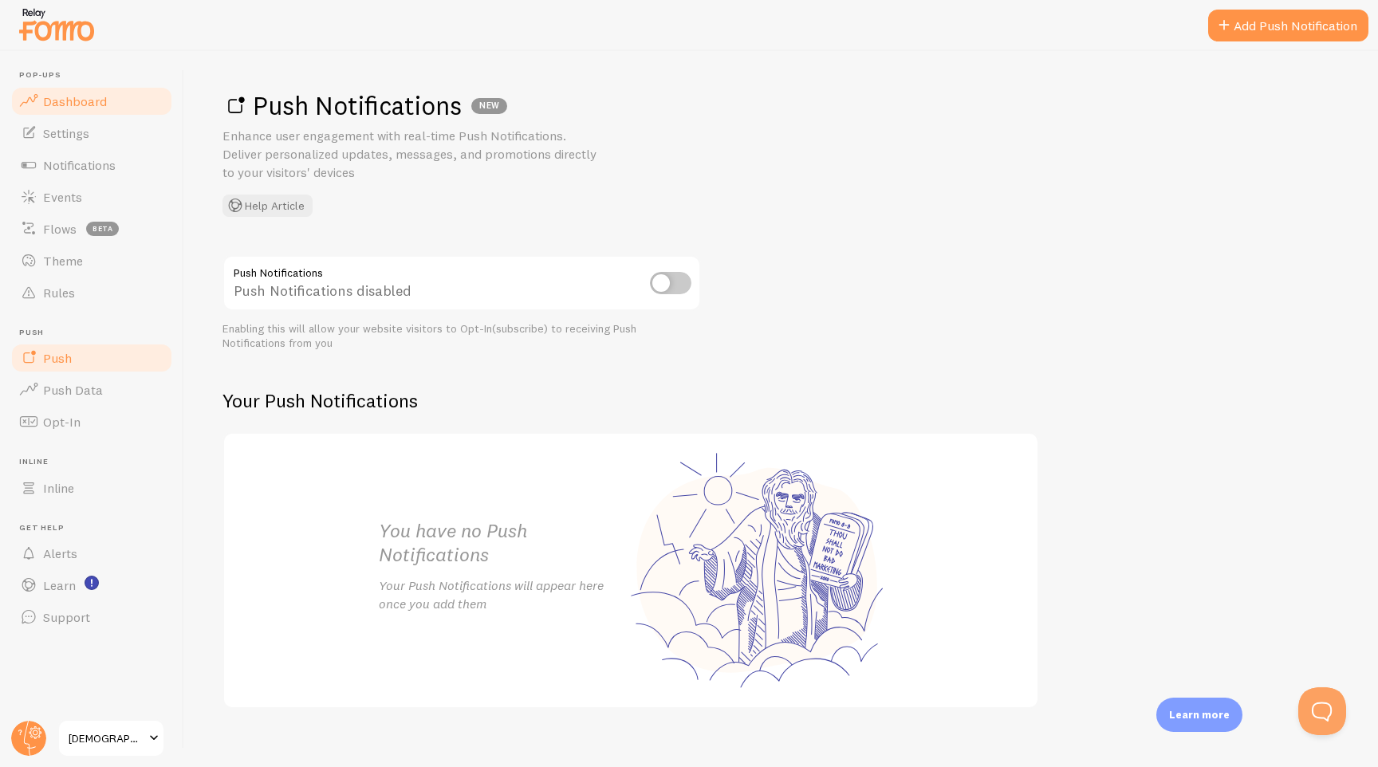
click at [110, 102] on link "Dashboard" at bounding box center [92, 101] width 164 height 32
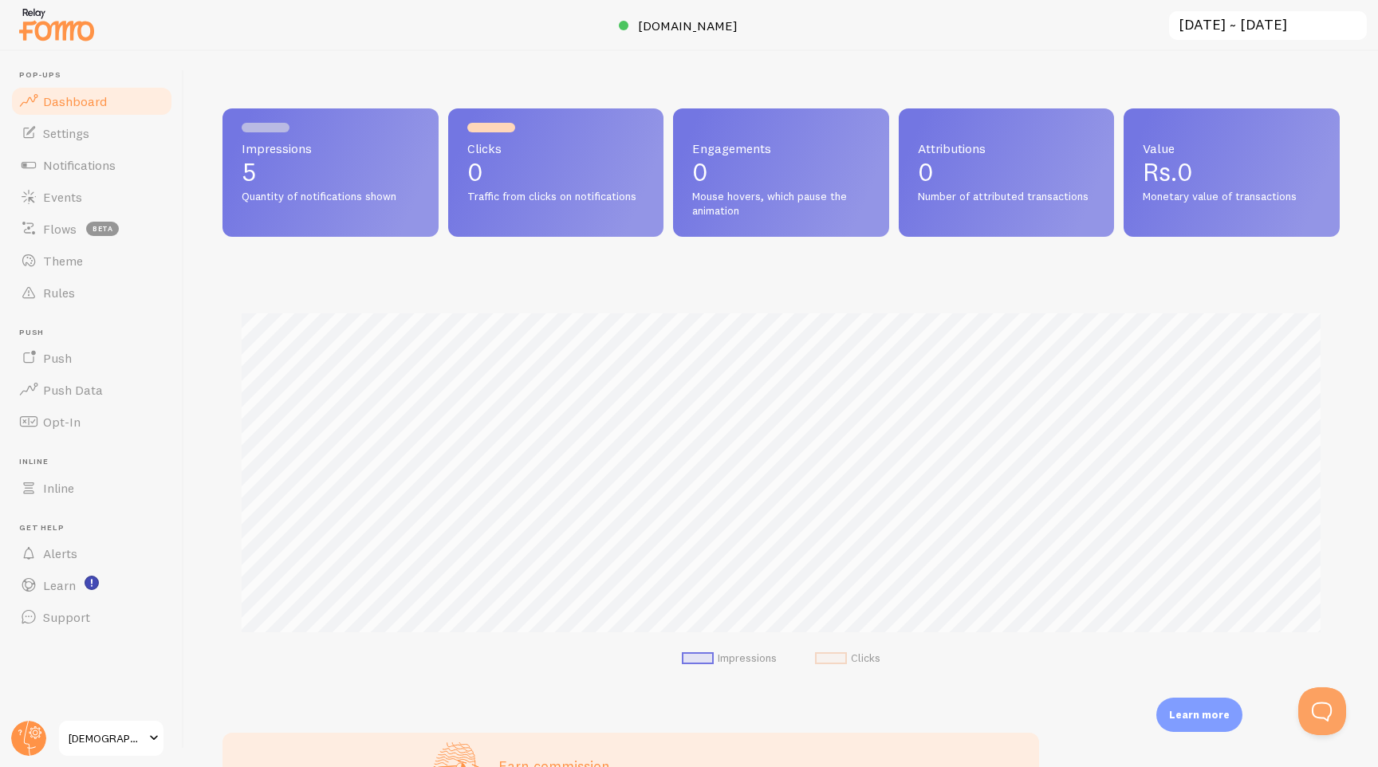
scroll to position [419, 1117]
